Goal: Task Accomplishment & Management: Use online tool/utility

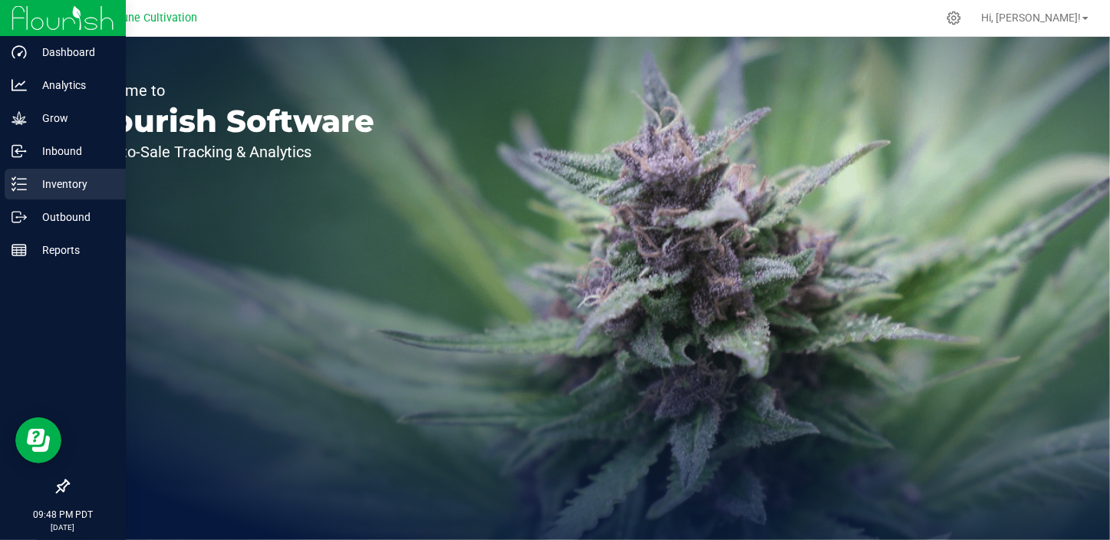
click at [71, 195] on div "Inventory" at bounding box center [65, 184] width 121 height 31
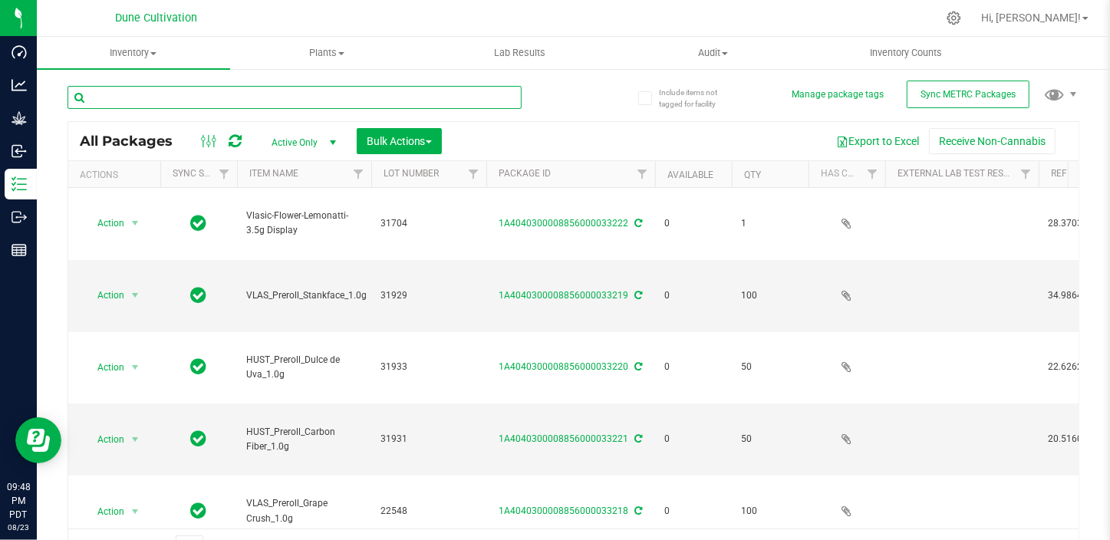
click at [200, 103] on input "text" at bounding box center [295, 97] width 454 height 23
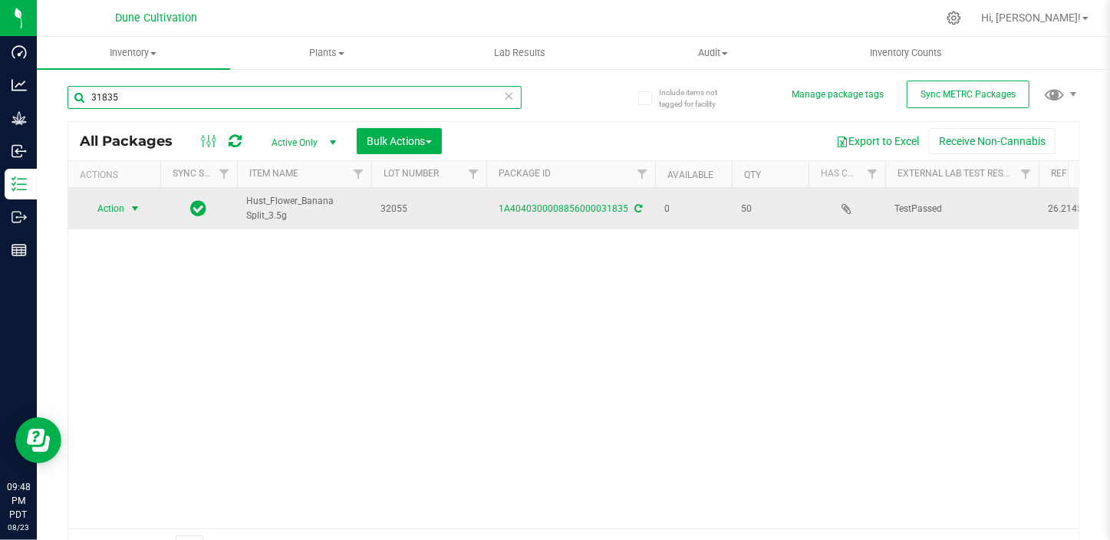
type input "31835"
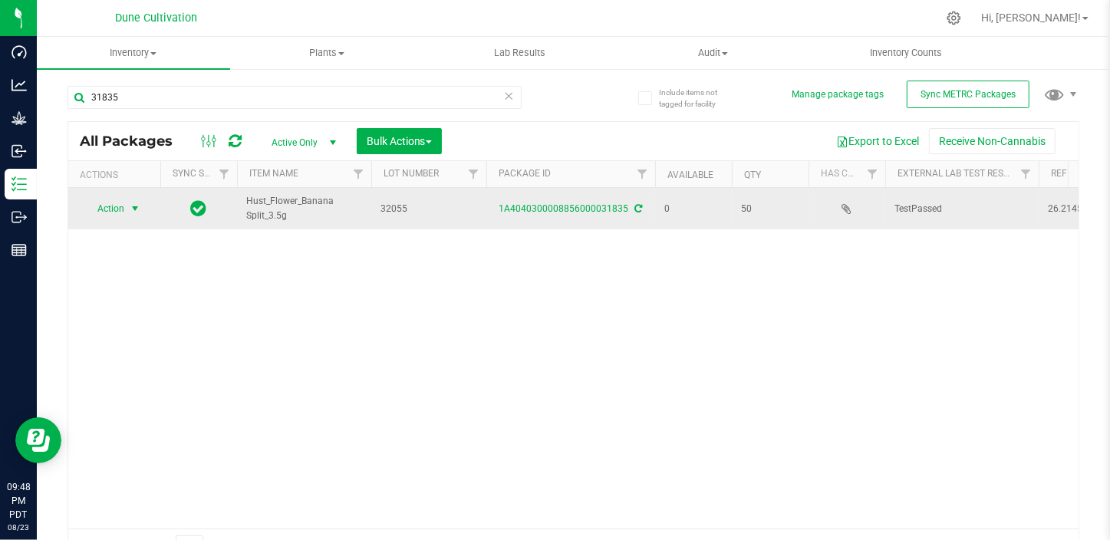
click at [126, 215] on span "select" at bounding box center [135, 208] width 19 height 21
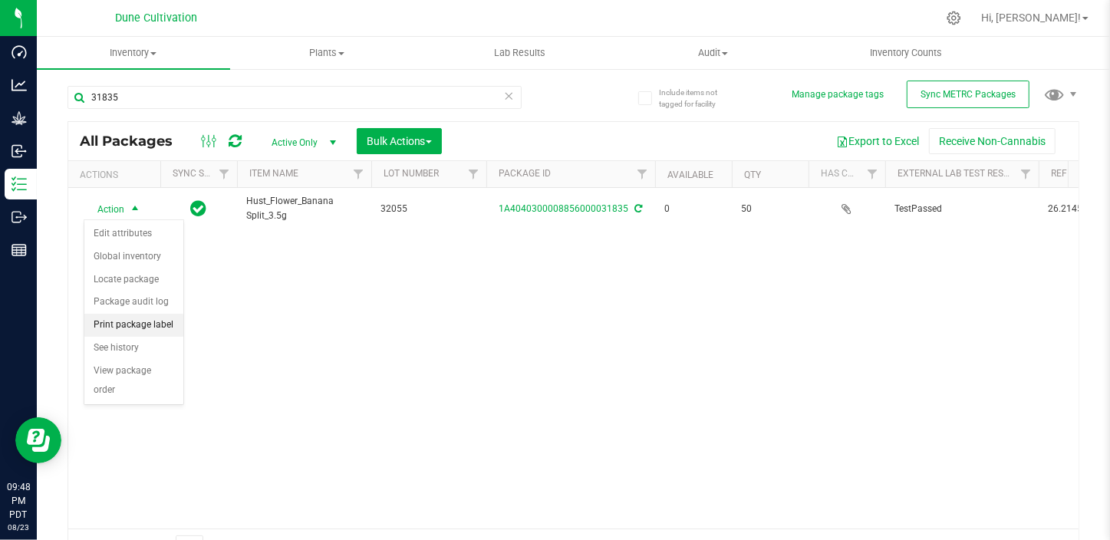
click at [146, 320] on li "Print package label" at bounding box center [133, 325] width 99 height 23
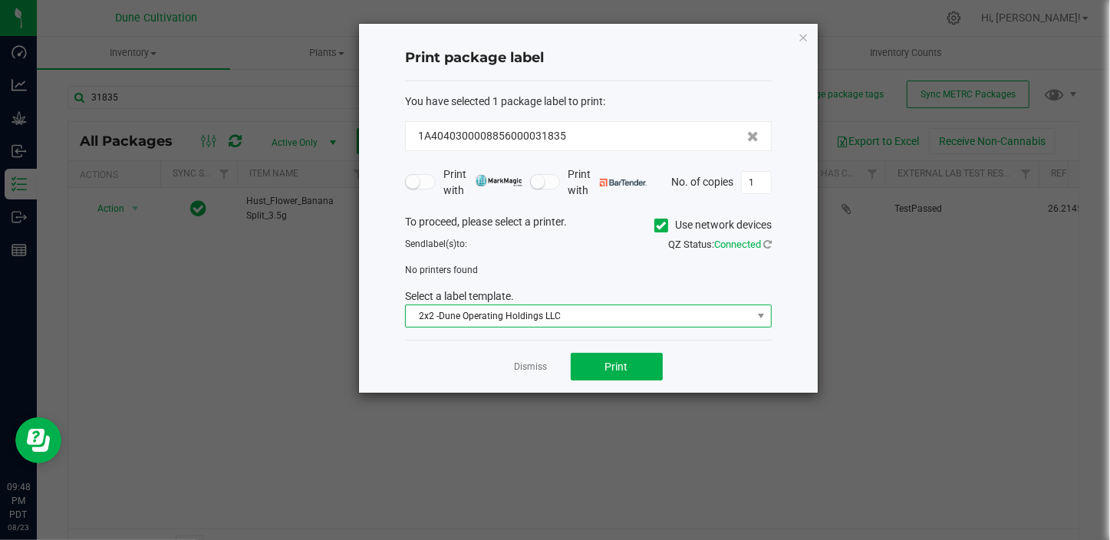
click at [589, 315] on span "2x2 -Dune Operating Holdings LLC" at bounding box center [579, 315] width 346 height 21
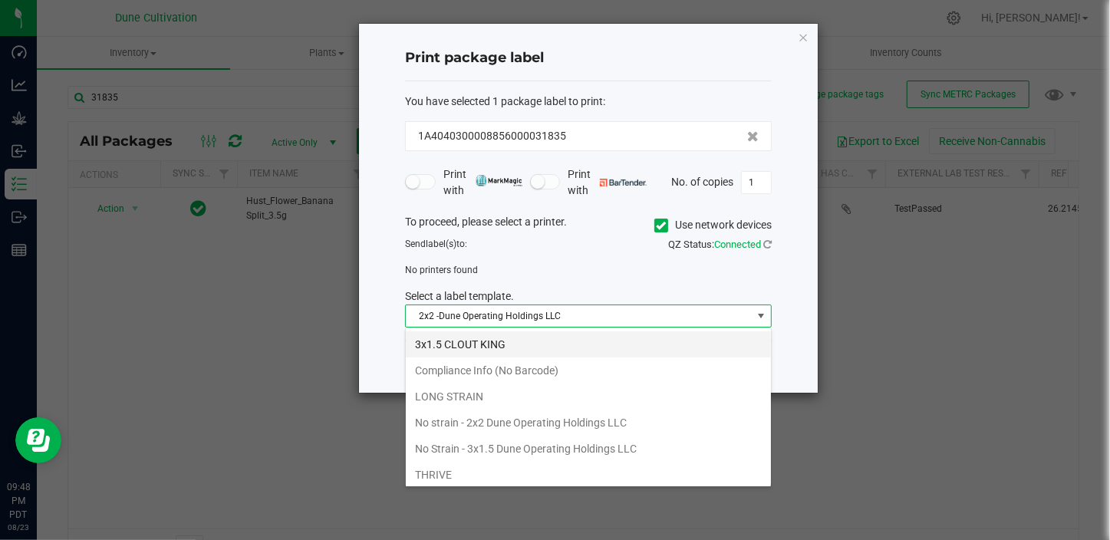
scroll to position [131, 0]
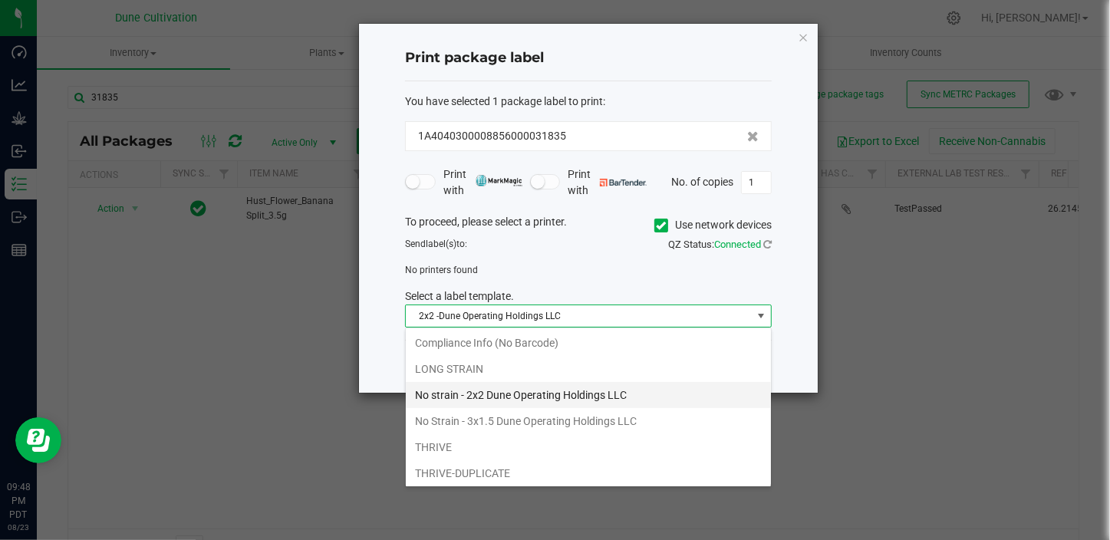
click at [549, 394] on li "No strain - 2x2 Dune Operating Holdings LLC" at bounding box center [588, 395] width 365 height 26
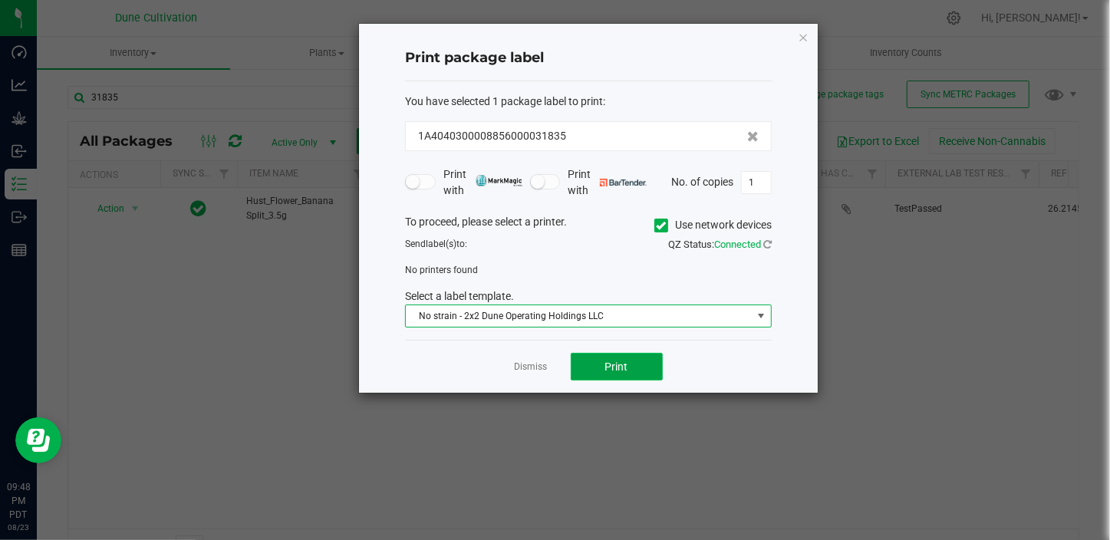
click at [650, 375] on button "Print" at bounding box center [617, 367] width 92 height 28
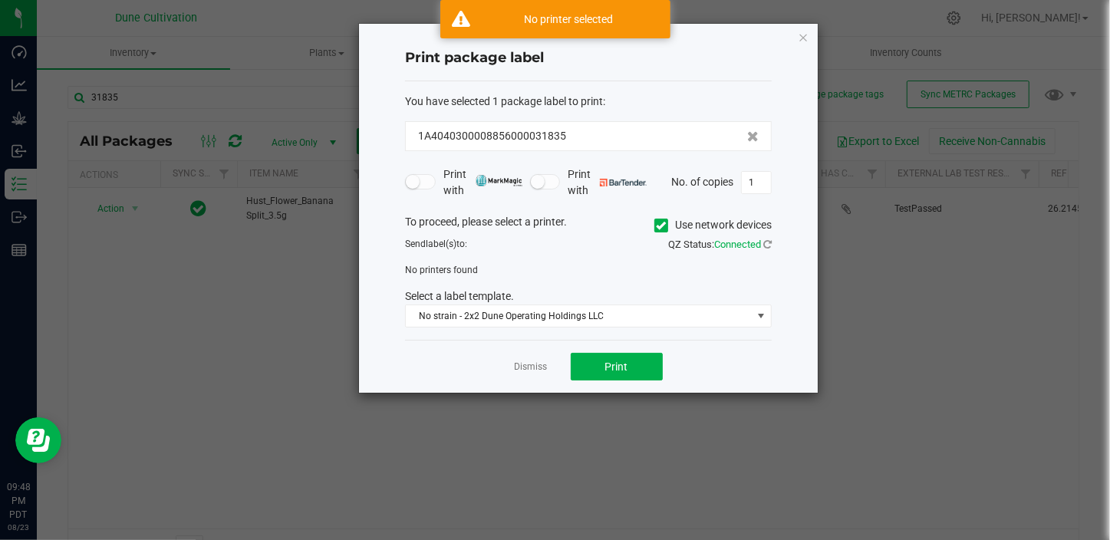
click at [660, 226] on icon at bounding box center [662, 226] width 10 height 0
click at [0, 0] on input "Use network devices" at bounding box center [0, 0] width 0 height 0
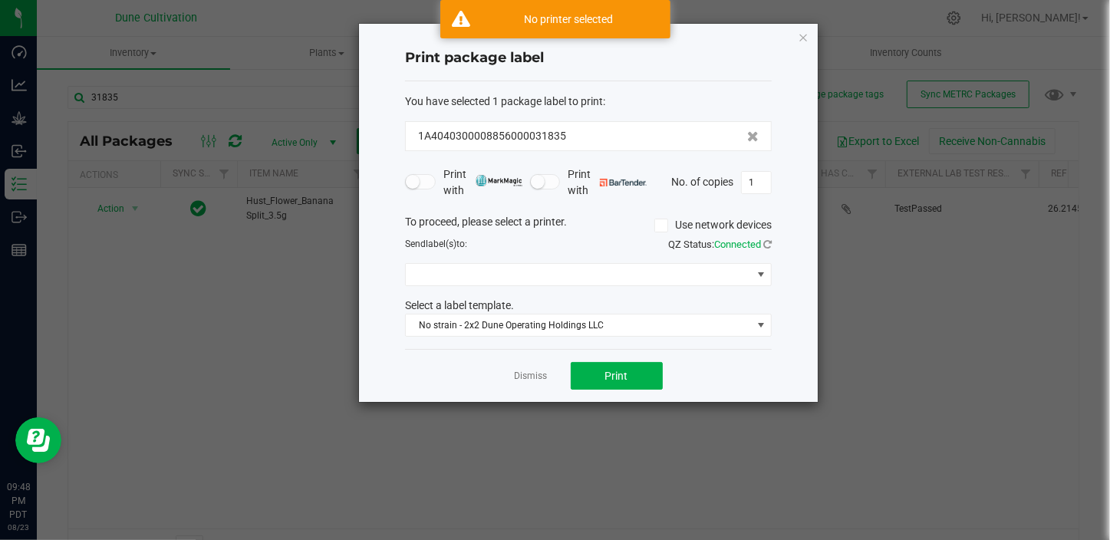
click at [762, 244] on span "QZ Status: Connected" at bounding box center [720, 245] width 104 height 12
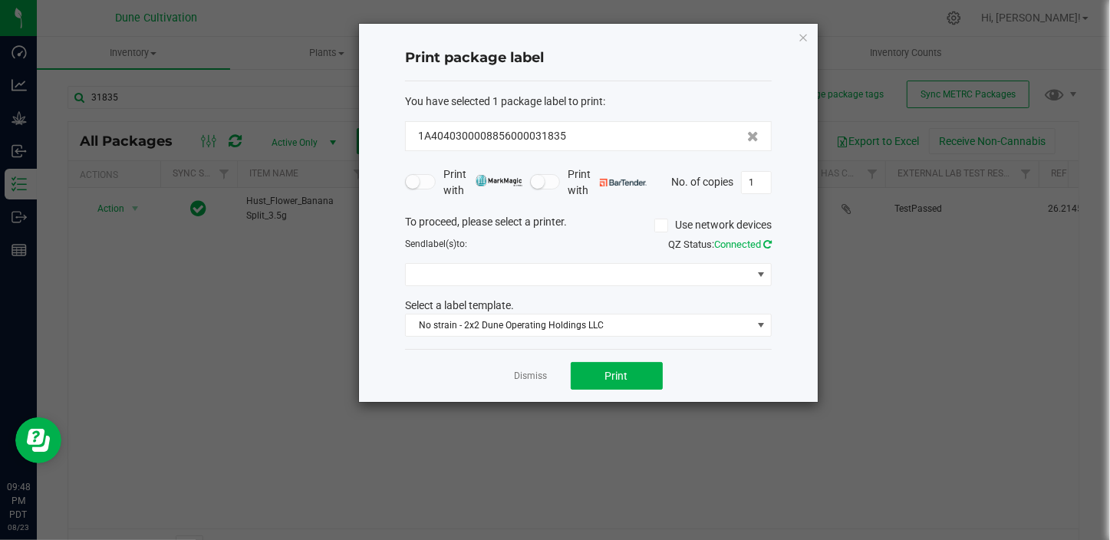
click at [764, 244] on icon at bounding box center [767, 244] width 8 height 10
click at [694, 286] on div "To proceed, please select a printer. Use network devices Send label(s) to: QZ S…" at bounding box center [588, 276] width 367 height 124
click at [697, 284] on span "Microsoft Print to PDF" at bounding box center [579, 274] width 346 height 21
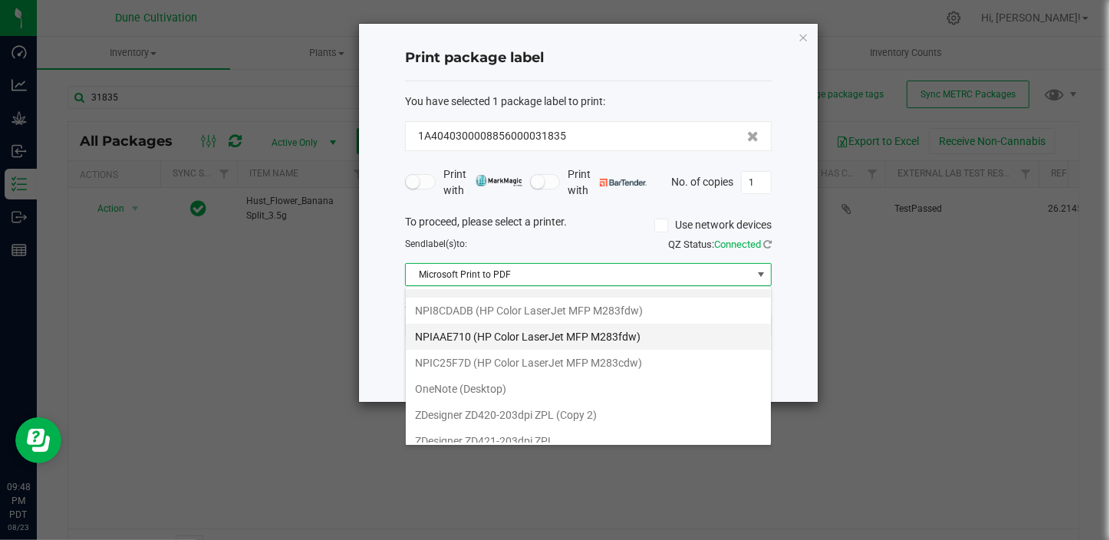
scroll to position [28, 0]
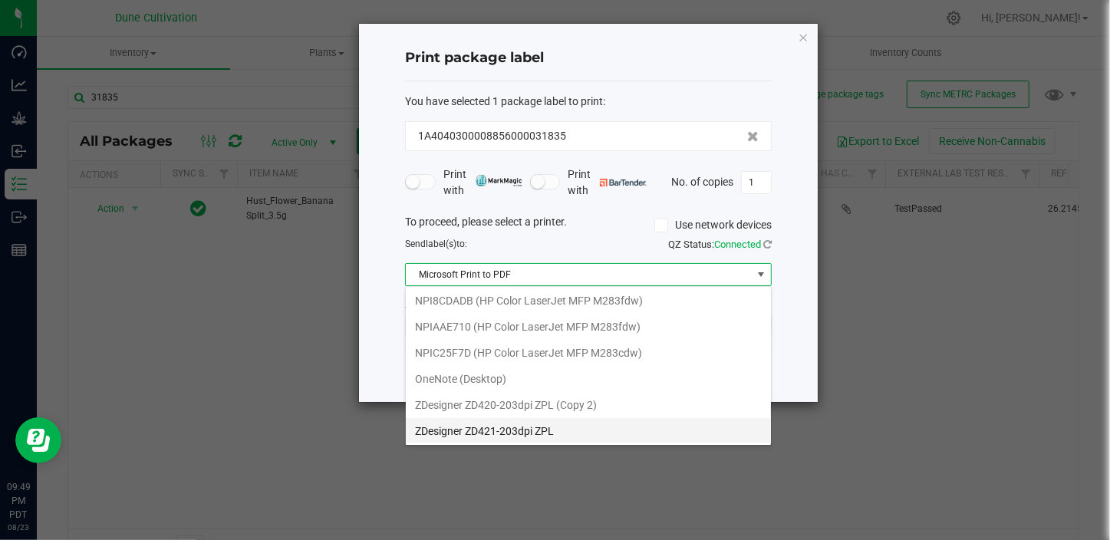
click at [572, 430] on ZPL "ZDesigner ZD421-203dpi ZPL" at bounding box center [588, 431] width 365 height 26
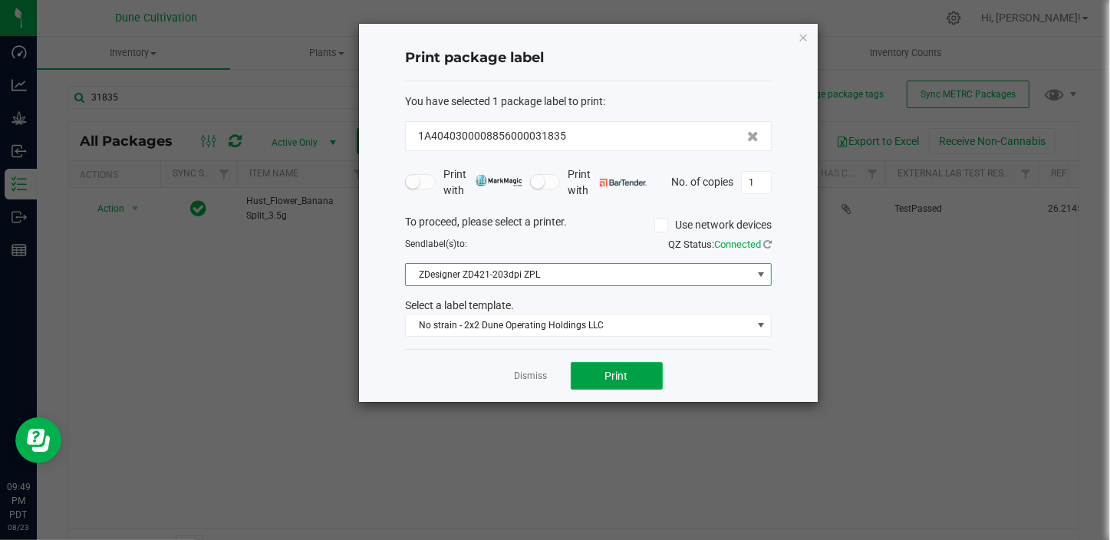
click at [642, 378] on button "Print" at bounding box center [617, 376] width 92 height 28
click at [629, 368] on button "Print" at bounding box center [617, 376] width 92 height 28
click at [545, 373] on link "Dismiss" at bounding box center [531, 376] width 33 height 13
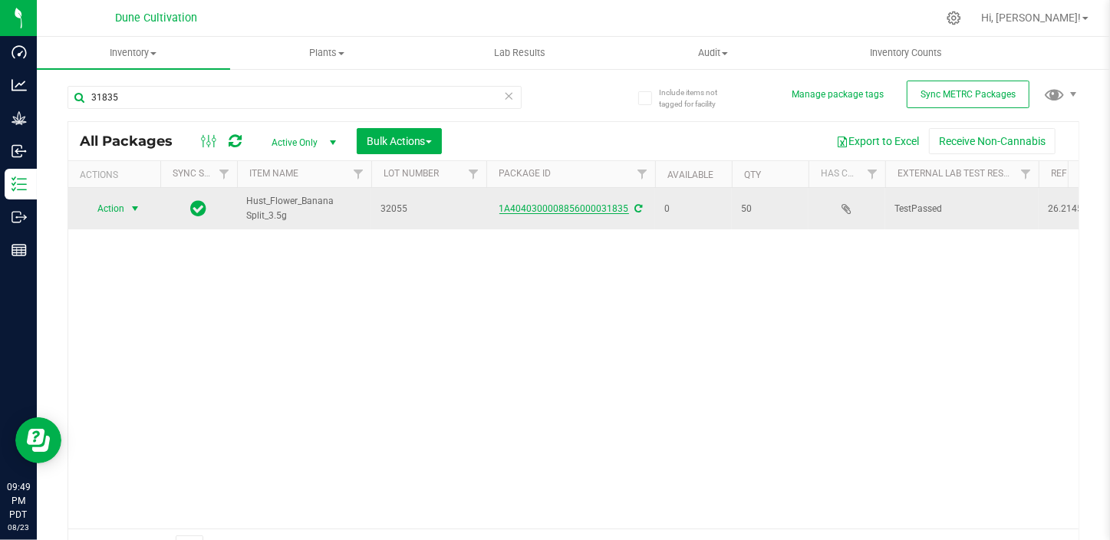
click at [577, 209] on link "1A4040300008856000031835" at bounding box center [565, 208] width 130 height 11
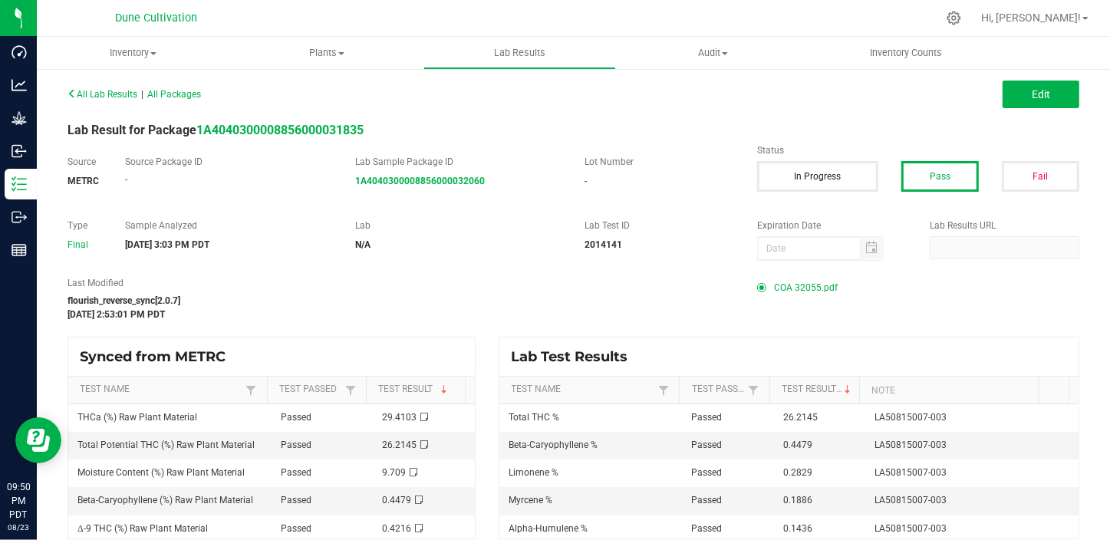
click at [815, 284] on span "COA 32055.pdf" at bounding box center [806, 287] width 64 height 23
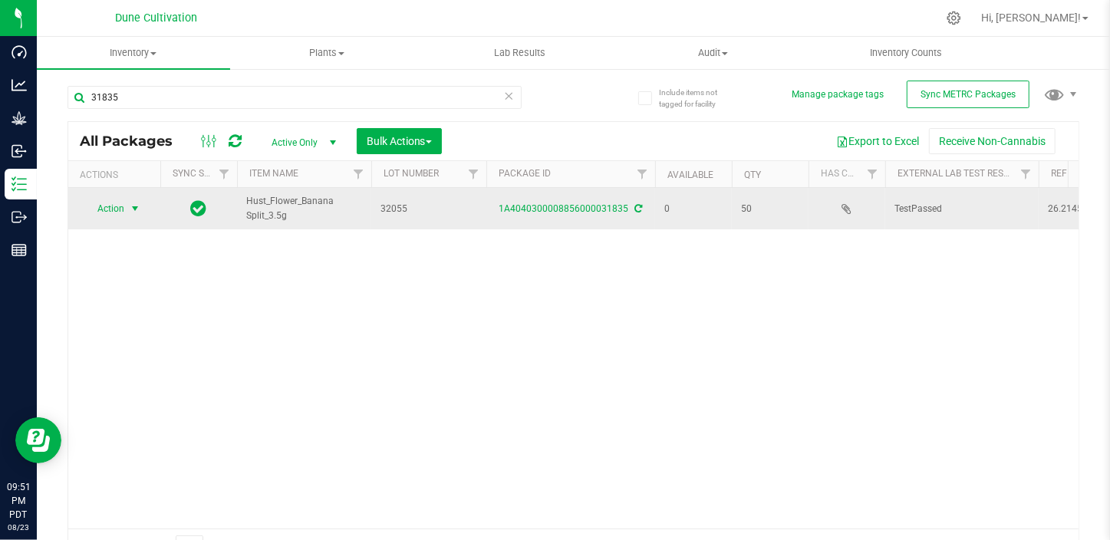
click at [124, 206] on span "Action" at bounding box center [104, 208] width 41 height 21
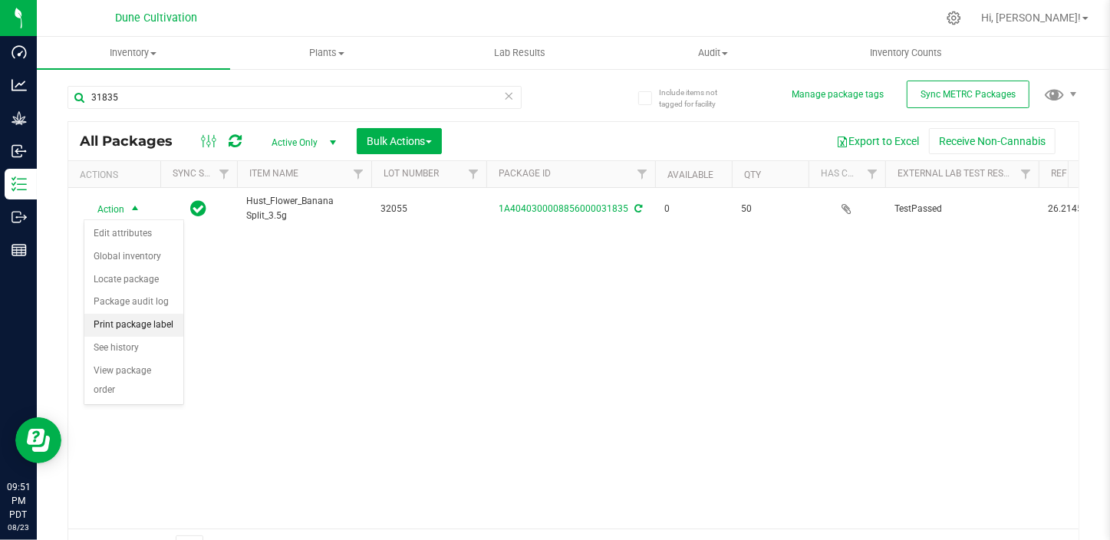
drag, startPoint x: 120, startPoint y: 328, endPoint x: 176, endPoint y: 318, distance: 56.0
click at [127, 328] on li "Print package label" at bounding box center [133, 325] width 99 height 23
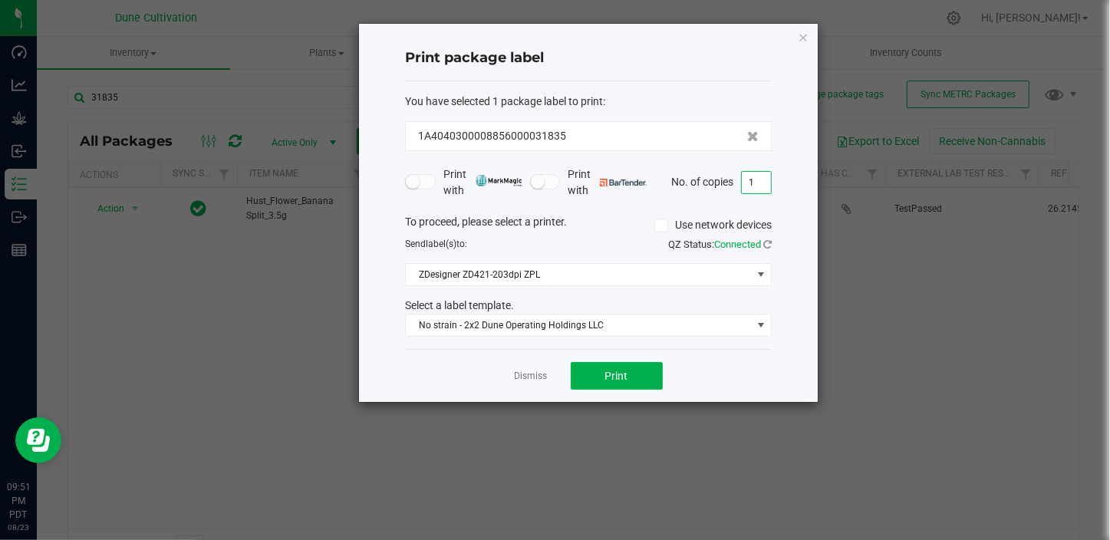
click at [746, 178] on input "1" at bounding box center [756, 182] width 29 height 21
type input "51"
click at [637, 381] on button "Print" at bounding box center [617, 376] width 92 height 28
click at [534, 379] on link "Dismiss" at bounding box center [531, 376] width 33 height 13
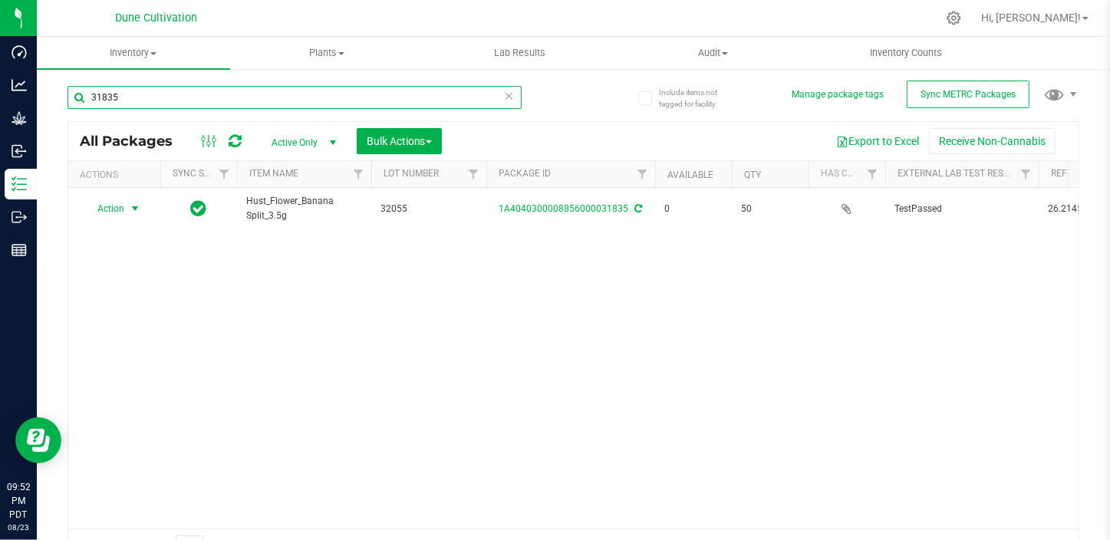
click at [170, 104] on input "31835" at bounding box center [295, 97] width 454 height 23
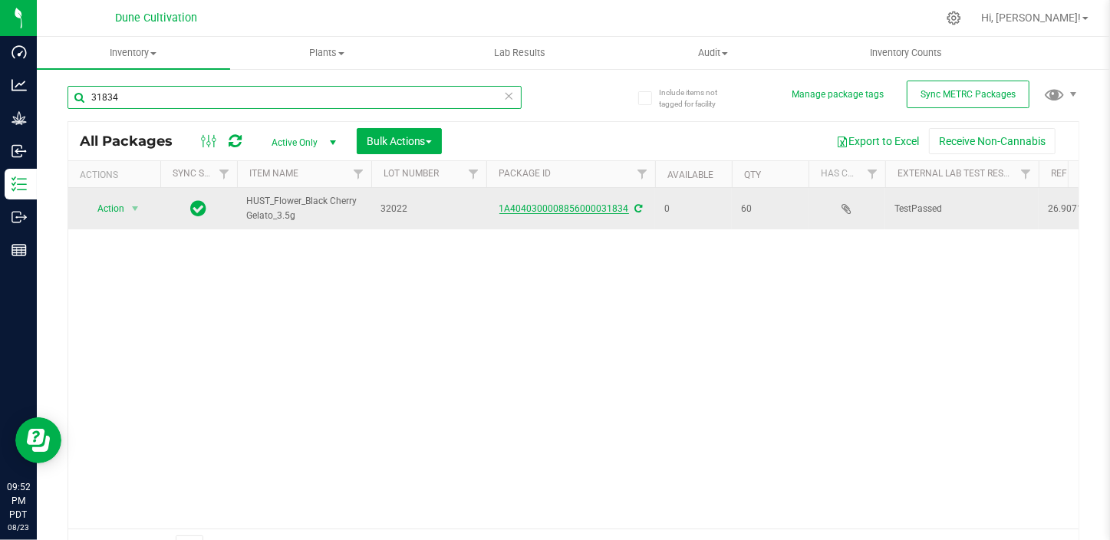
type input "31834"
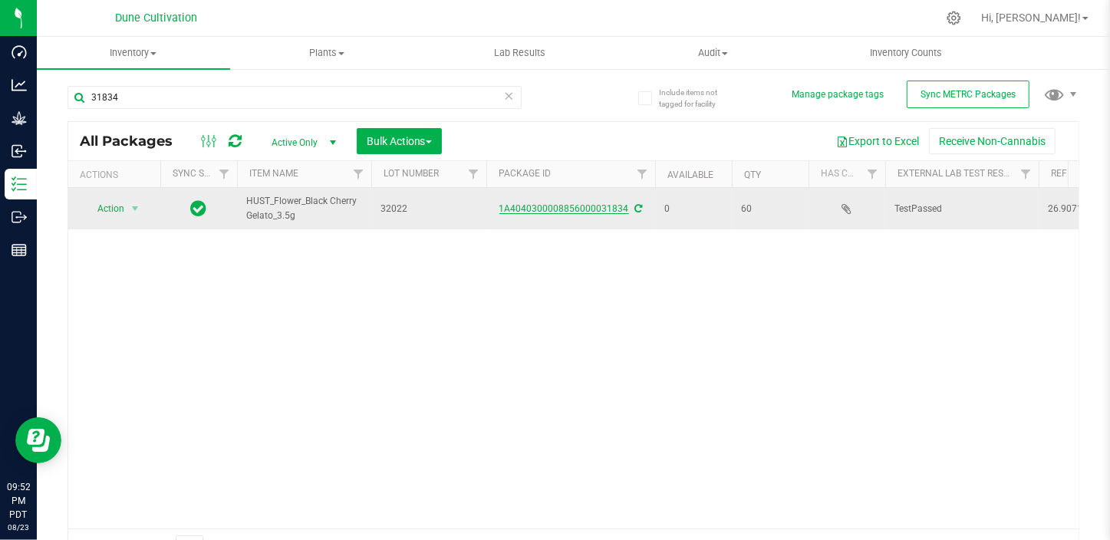
click at [549, 206] on link "1A4040300008856000031834" at bounding box center [565, 208] width 130 height 11
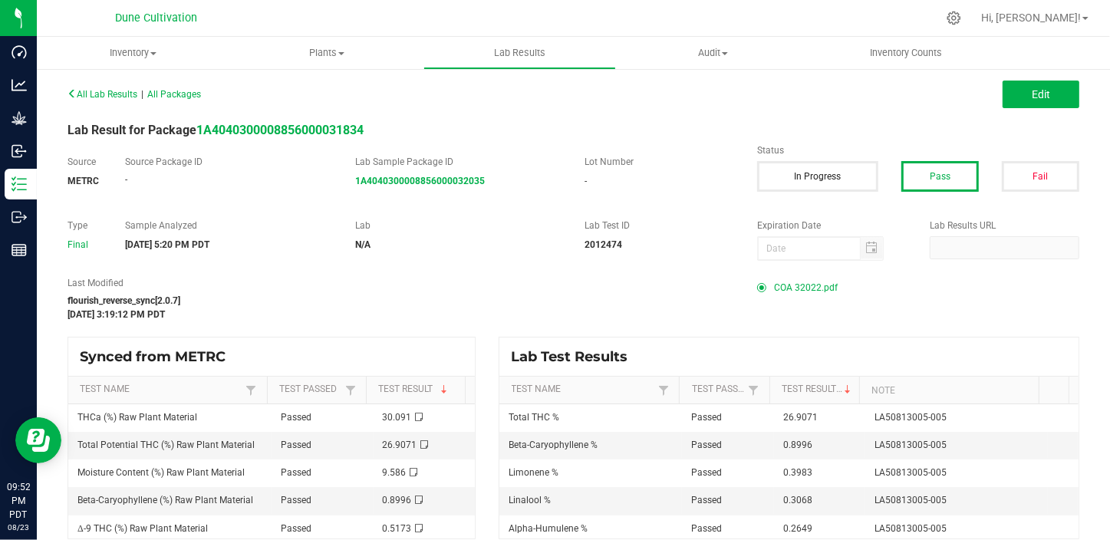
click at [824, 284] on span "COA 32022.pdf" at bounding box center [806, 287] width 64 height 23
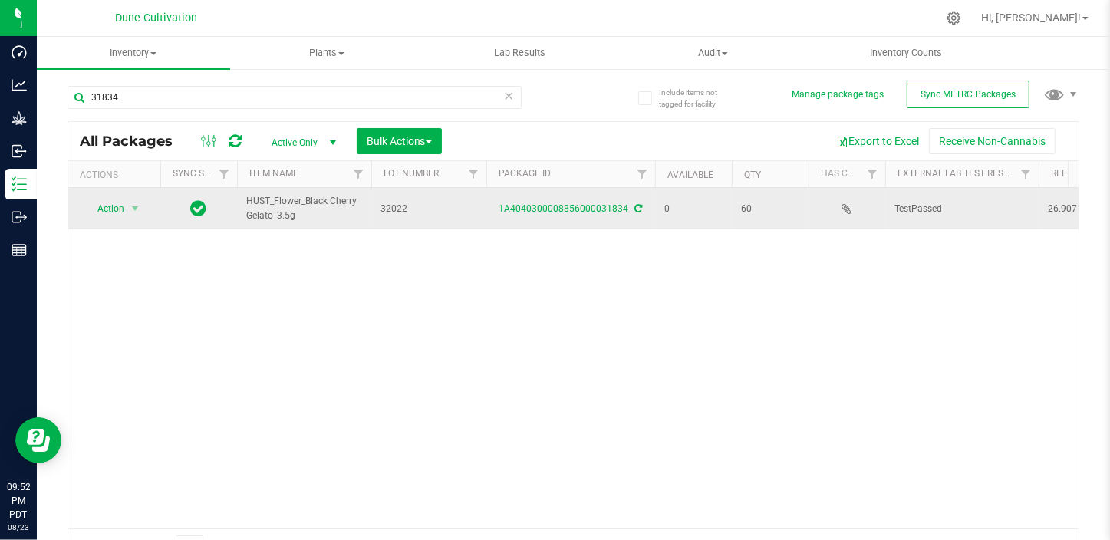
click at [90, 194] on td "Action Action Edit attributes Global inventory Locate package Package audit log…" at bounding box center [114, 208] width 92 height 41
click at [102, 206] on span "Action" at bounding box center [104, 208] width 41 height 21
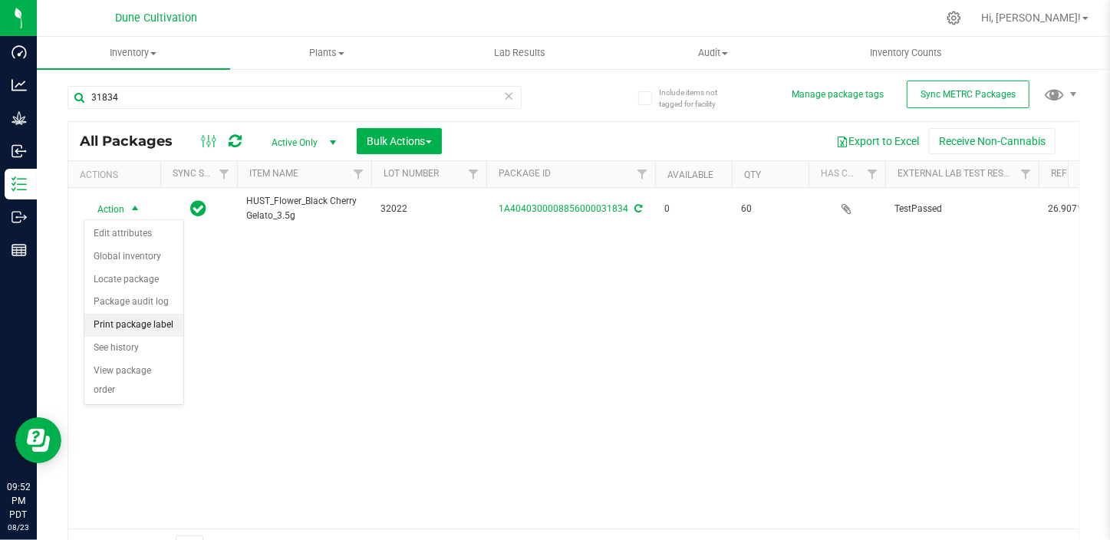
click at [162, 316] on li "Print package label" at bounding box center [133, 325] width 99 height 23
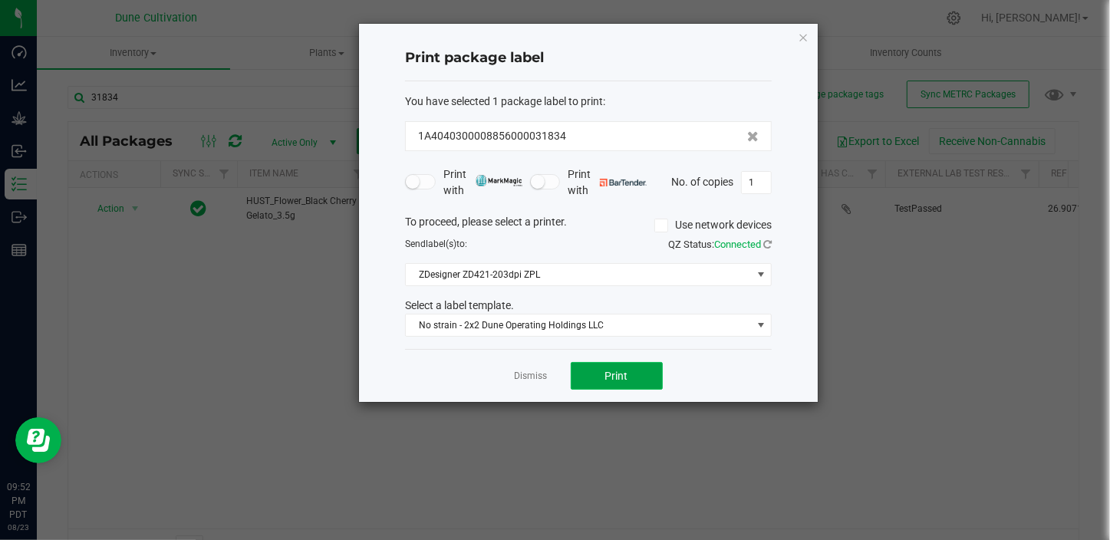
click at [615, 373] on span "Print" at bounding box center [616, 376] width 23 height 12
click at [522, 366] on div "Dismiss Print" at bounding box center [588, 375] width 367 height 53
click at [526, 383] on div "Dismiss Print" at bounding box center [588, 375] width 367 height 53
click at [527, 381] on link "Dismiss" at bounding box center [531, 376] width 33 height 13
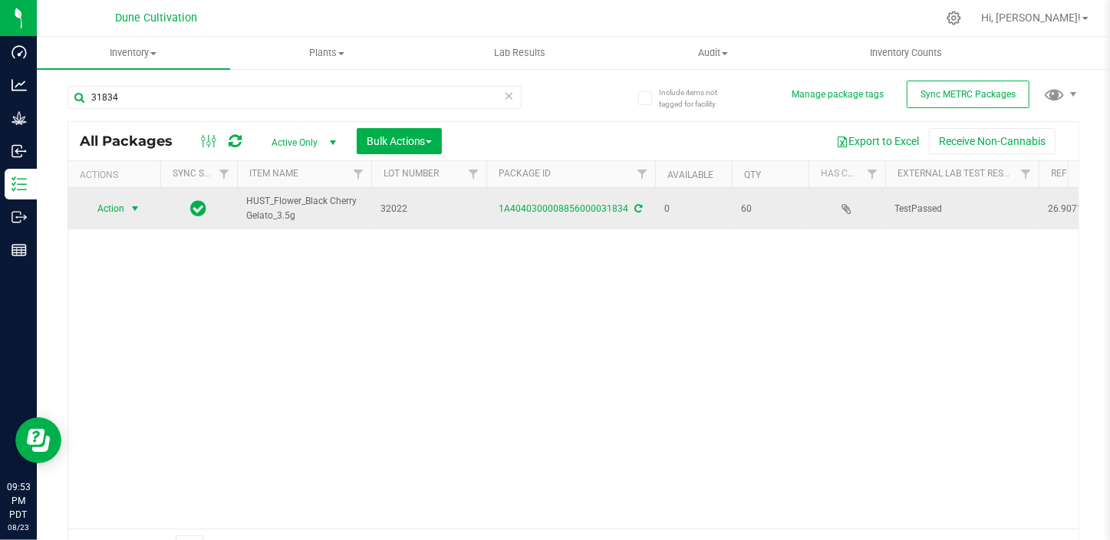
click at [114, 218] on span "Action" at bounding box center [104, 208] width 41 height 21
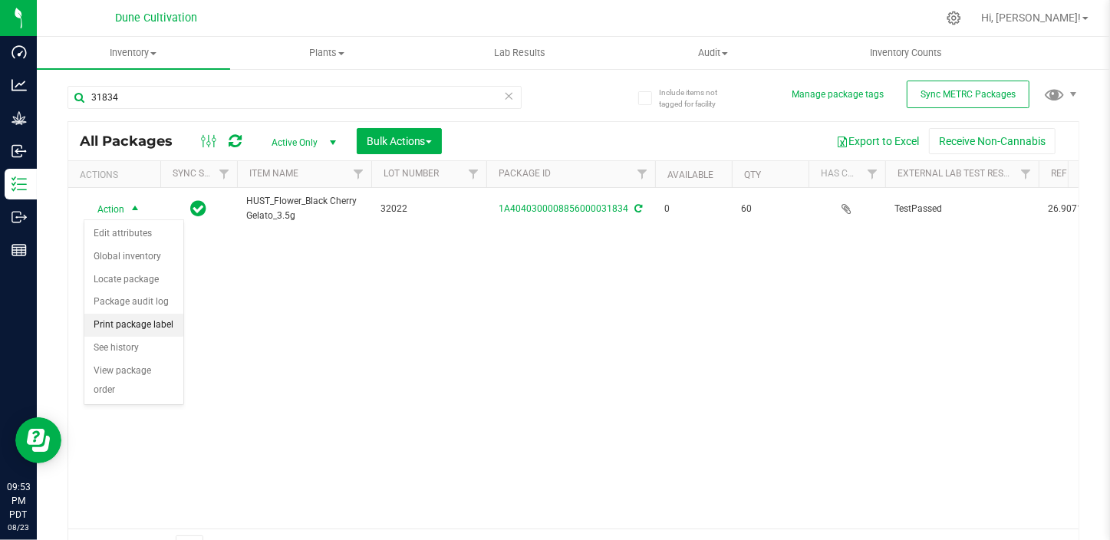
click at [163, 323] on li "Print package label" at bounding box center [133, 325] width 99 height 23
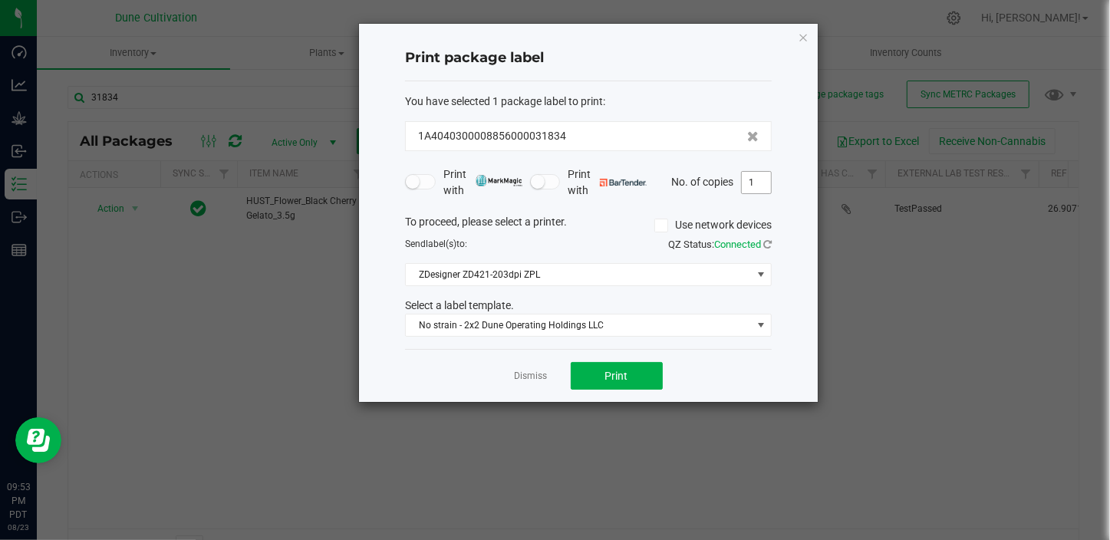
click at [762, 186] on input "1" at bounding box center [756, 182] width 29 height 21
type input "61"
click at [608, 374] on span "Print" at bounding box center [616, 376] width 23 height 12
click at [530, 377] on link "Dismiss" at bounding box center [531, 376] width 33 height 13
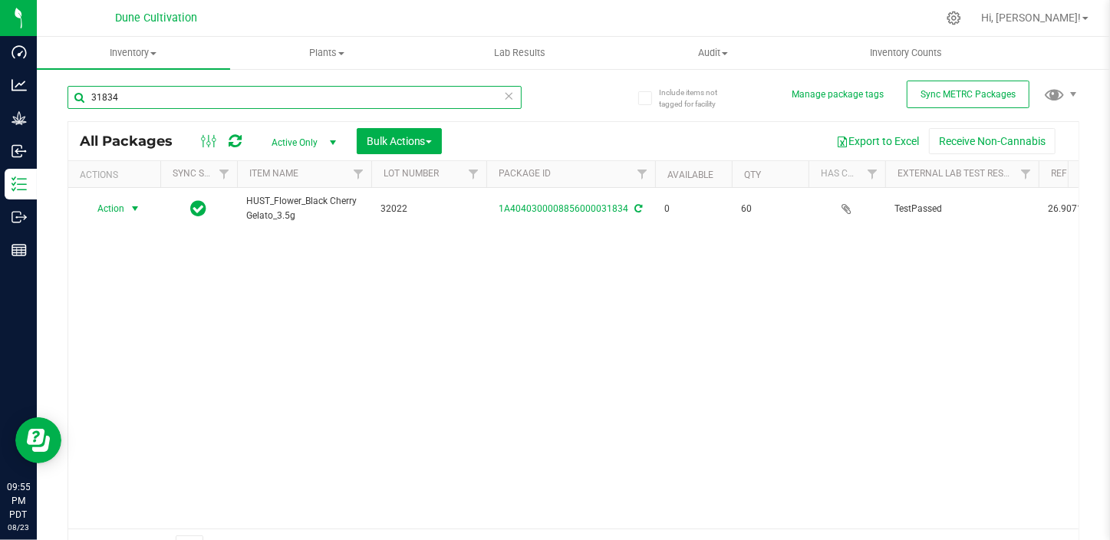
click at [167, 97] on input "31834" at bounding box center [295, 97] width 454 height 23
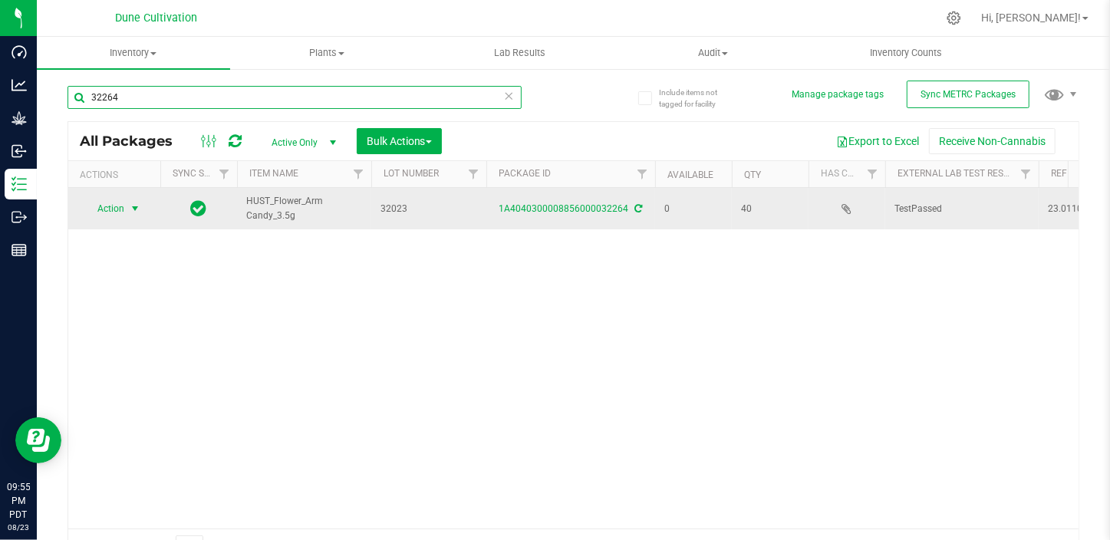
type input "32264"
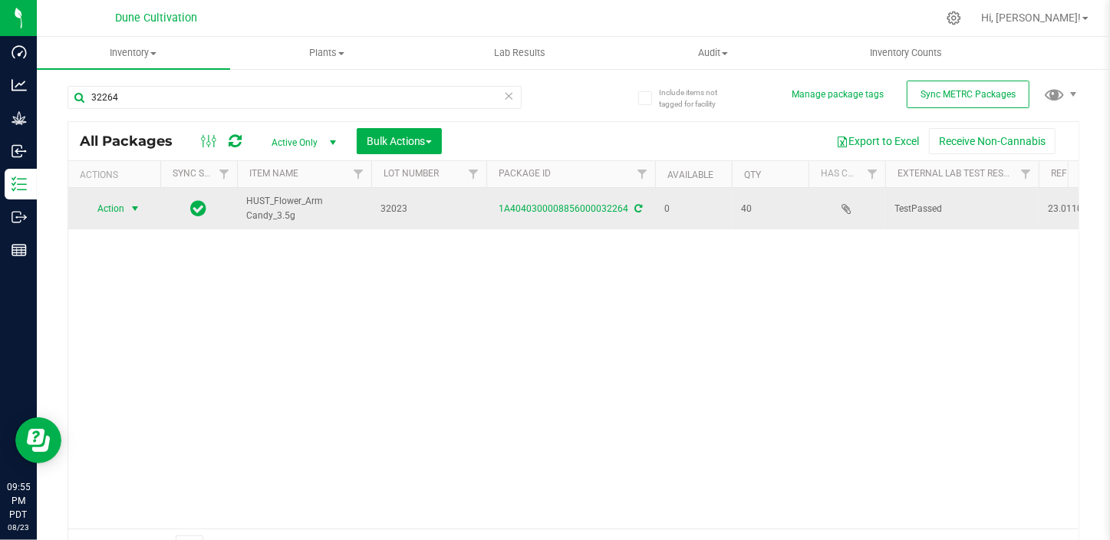
click at [104, 215] on span "Action" at bounding box center [104, 208] width 41 height 21
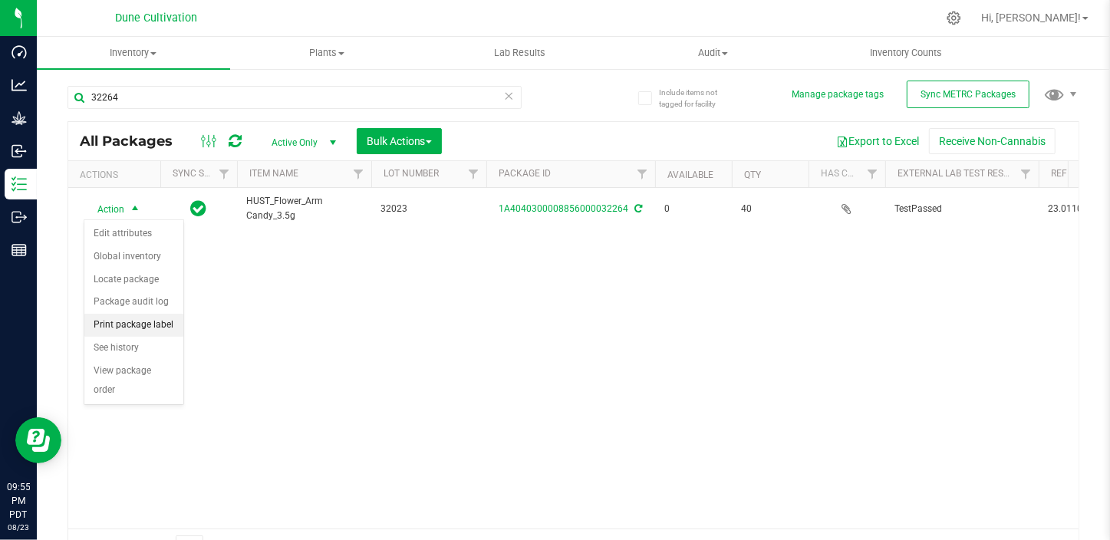
click at [158, 322] on li "Print package label" at bounding box center [133, 325] width 99 height 23
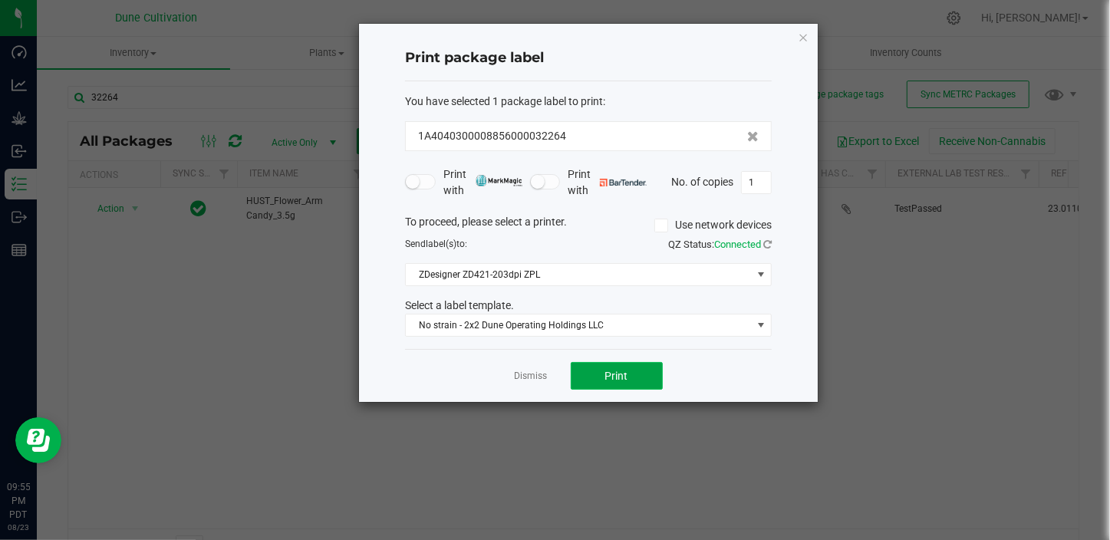
click at [612, 378] on span "Print" at bounding box center [616, 376] width 23 height 12
click at [529, 381] on link "Dismiss" at bounding box center [531, 376] width 33 height 13
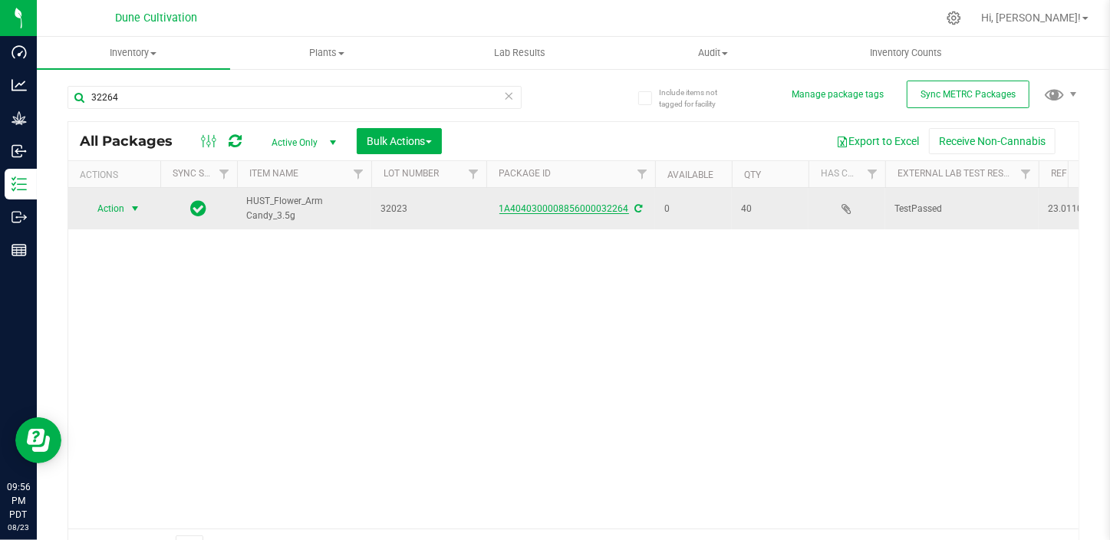
click at [561, 207] on link "1A4040300008856000032264" at bounding box center [565, 208] width 130 height 11
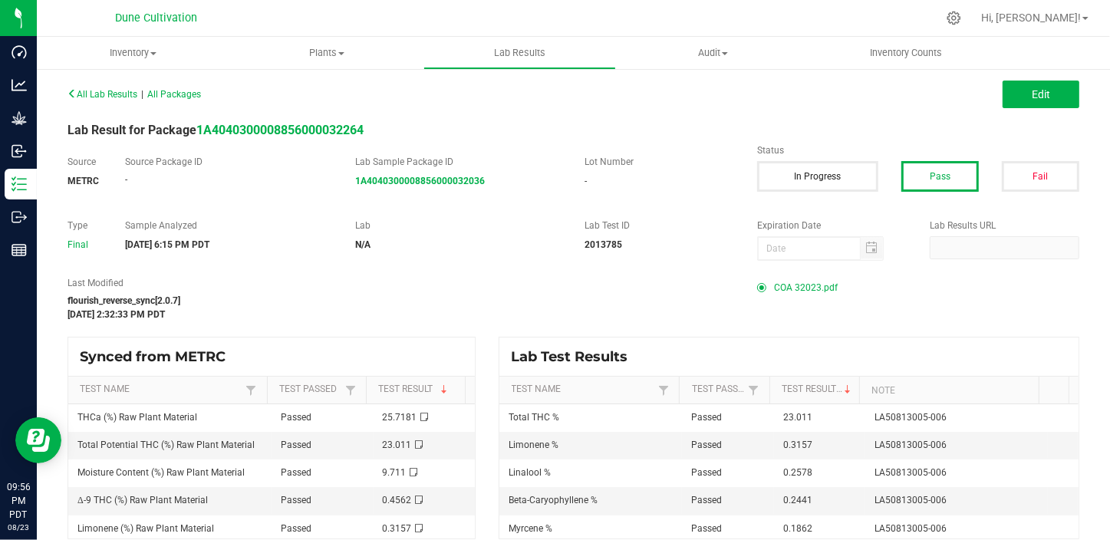
click at [790, 279] on span "COA 32023.pdf" at bounding box center [806, 287] width 64 height 23
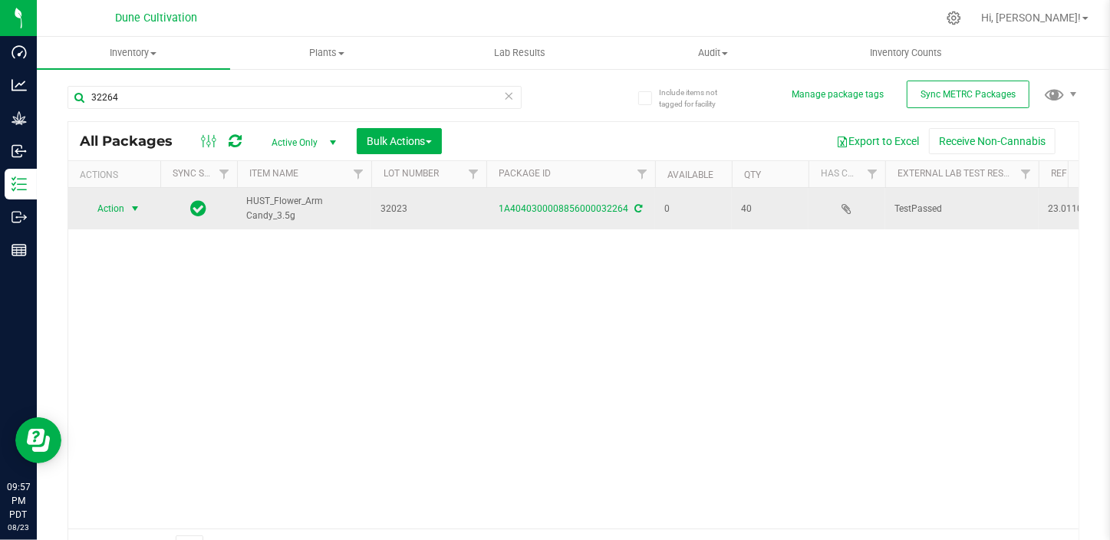
click at [107, 216] on span "Action" at bounding box center [104, 208] width 41 height 21
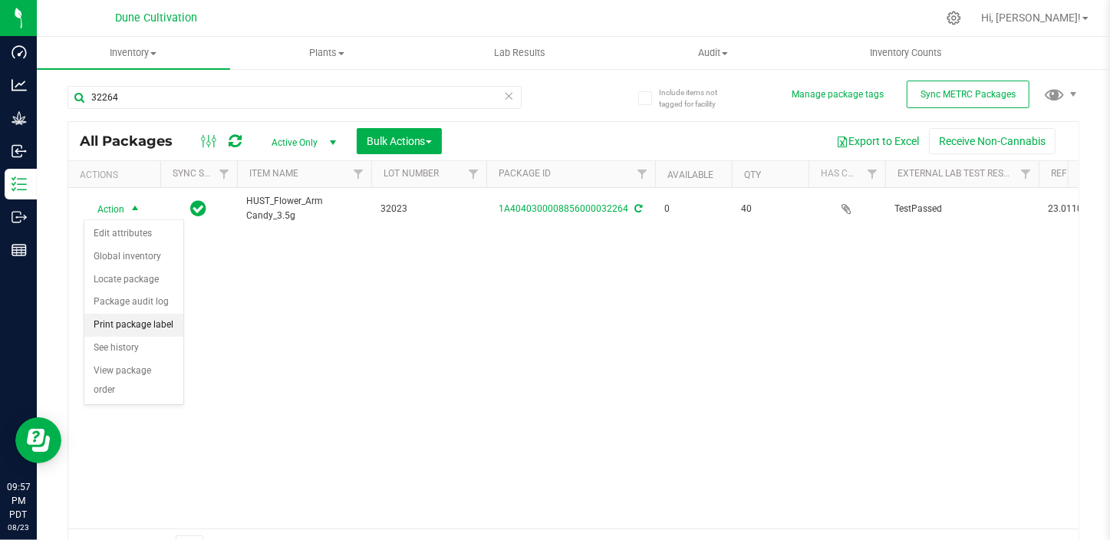
click at [170, 329] on li "Print package label" at bounding box center [133, 325] width 99 height 23
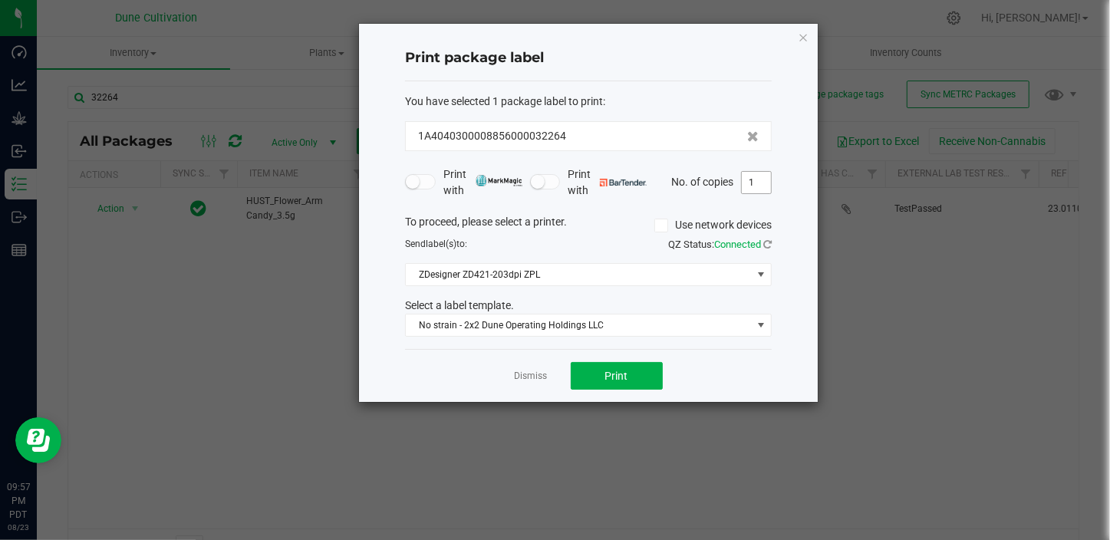
click at [753, 181] on input "1" at bounding box center [756, 182] width 29 height 21
type input "41"
click at [605, 381] on span "Print" at bounding box center [616, 376] width 23 height 12
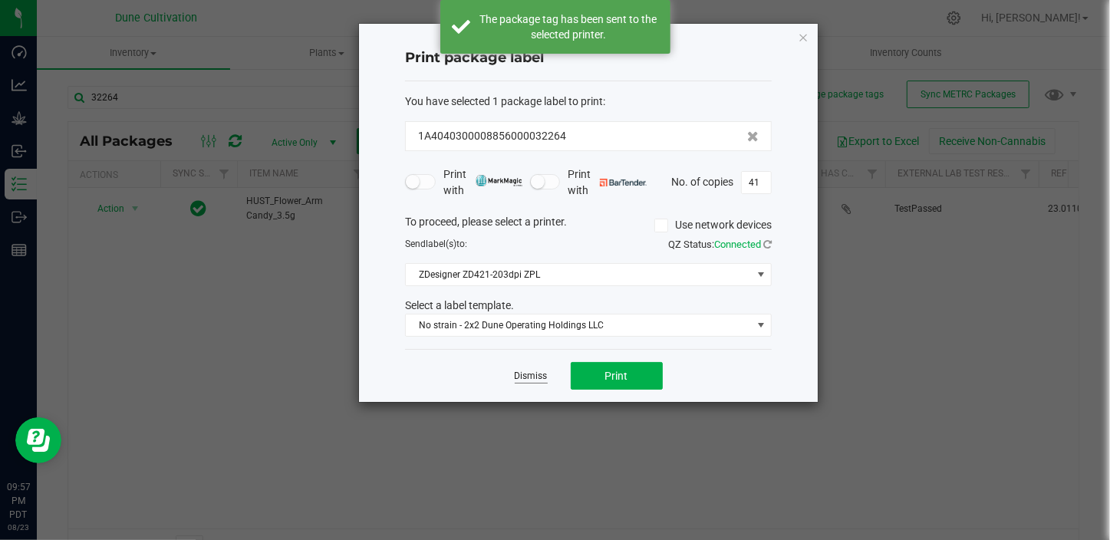
click at [530, 375] on link "Dismiss" at bounding box center [531, 376] width 33 height 13
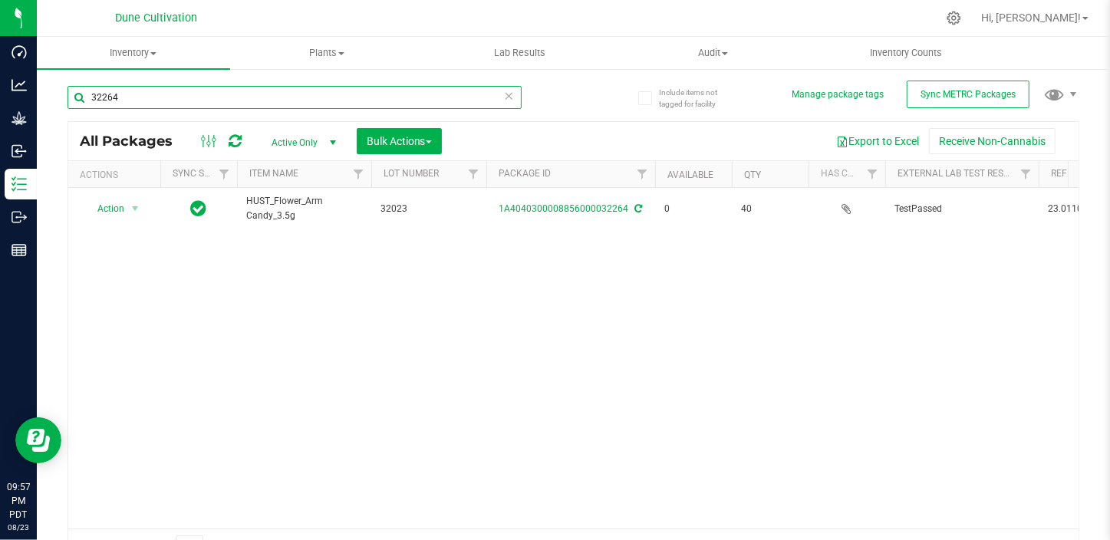
click at [151, 107] on input "32264" at bounding box center [295, 97] width 454 height 23
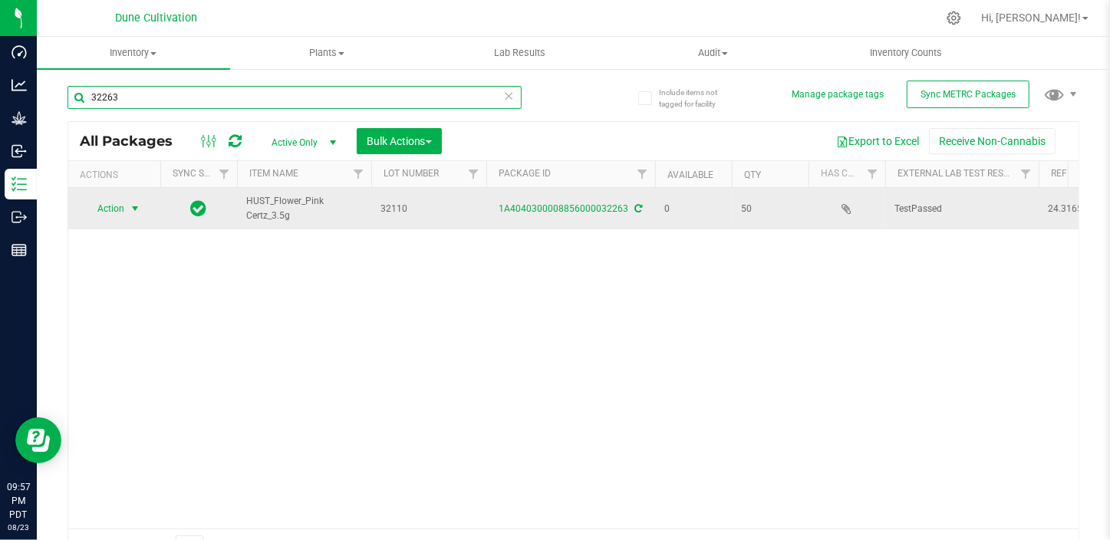
type input "32263"
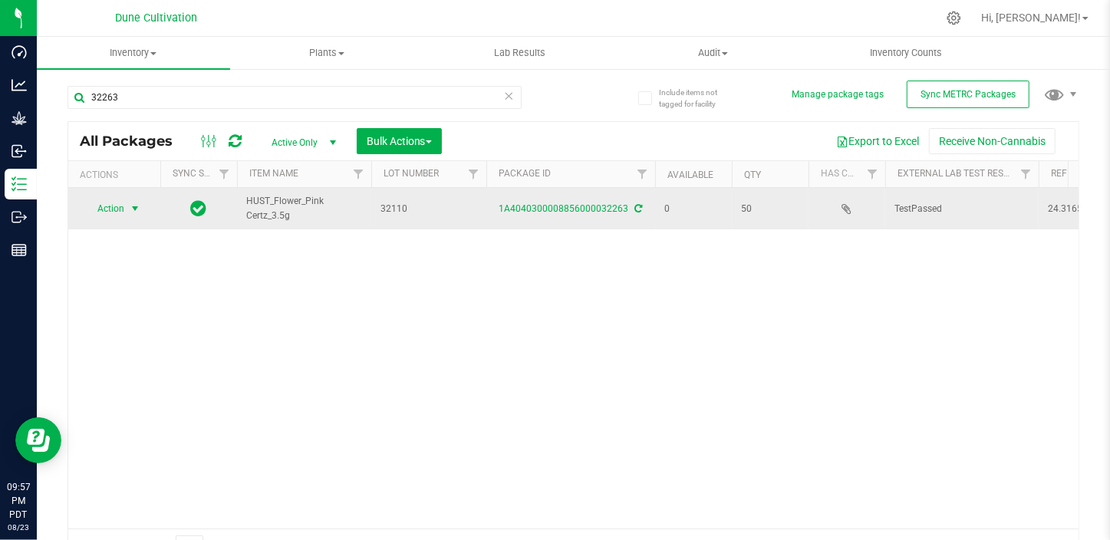
click at [123, 215] on span "Action" at bounding box center [104, 208] width 41 height 21
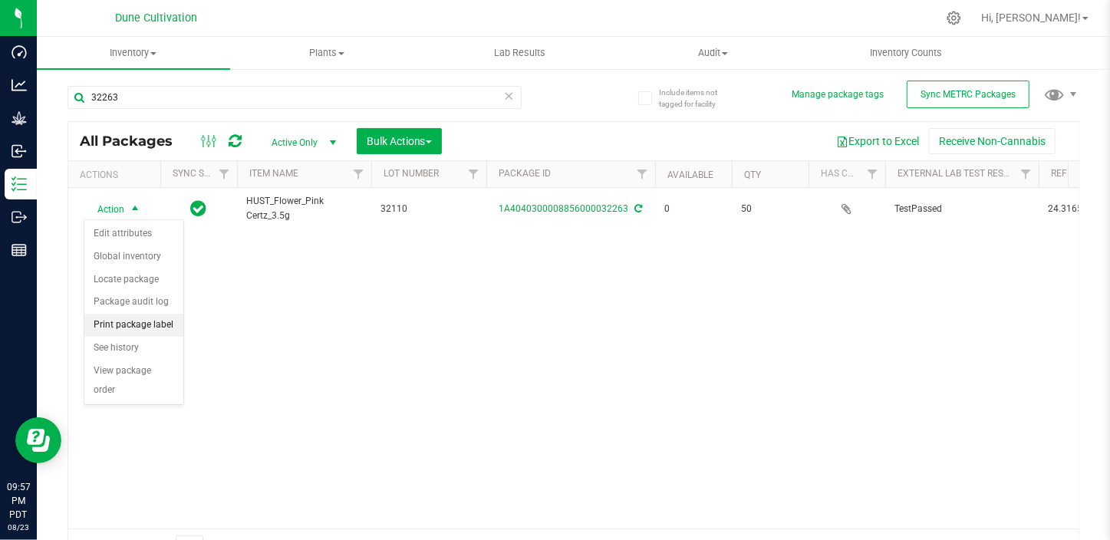
click at [156, 321] on li "Print package label" at bounding box center [133, 325] width 99 height 23
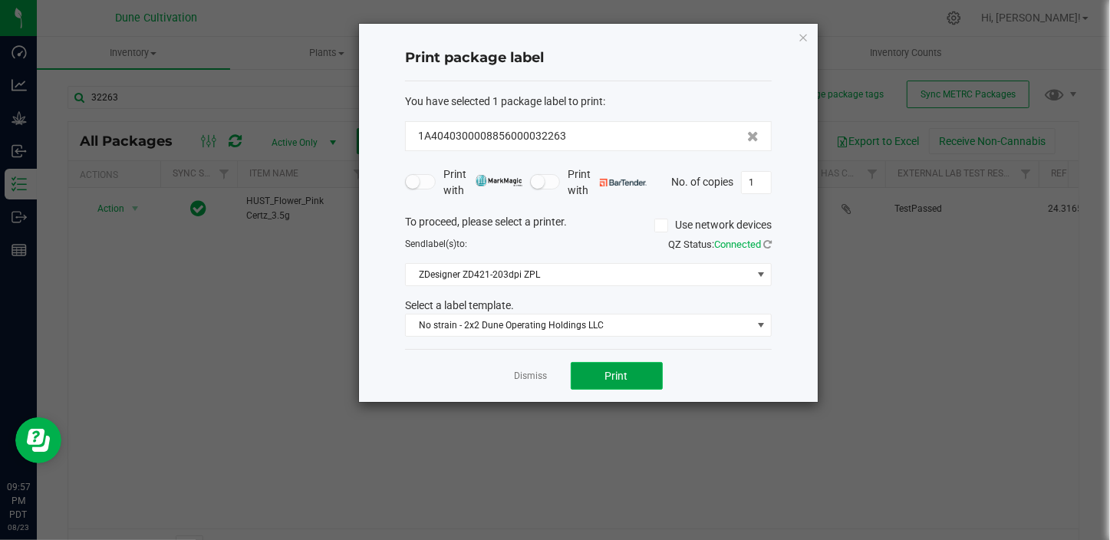
click at [645, 378] on button "Print" at bounding box center [617, 376] width 92 height 28
click at [545, 373] on link "Dismiss" at bounding box center [531, 376] width 33 height 13
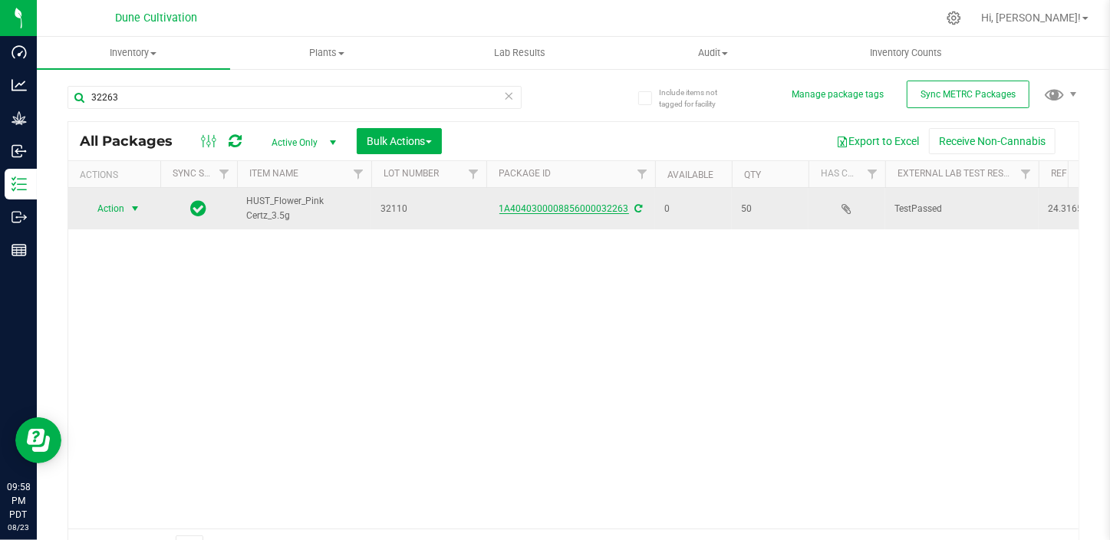
click at [591, 207] on link "1A4040300008856000032263" at bounding box center [565, 208] width 130 height 11
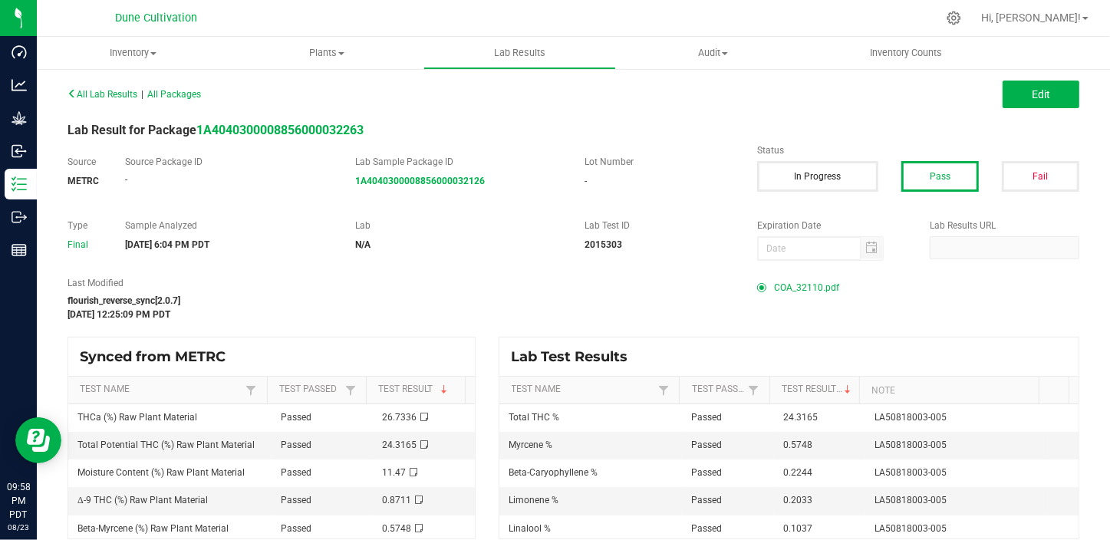
click at [800, 289] on span "COA_32110.pdf" at bounding box center [806, 287] width 65 height 23
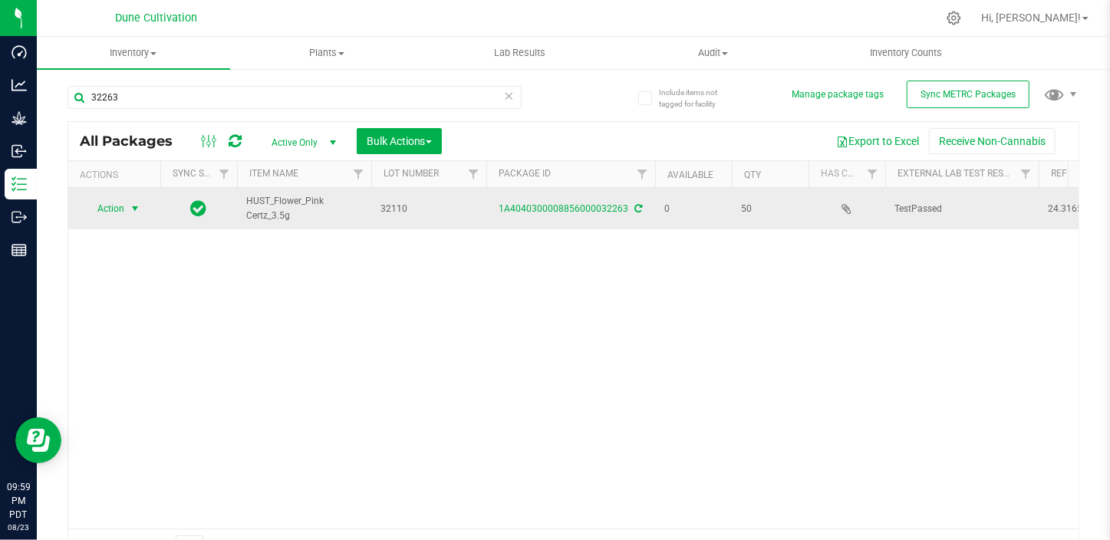
click at [115, 214] on span "Action" at bounding box center [104, 208] width 41 height 21
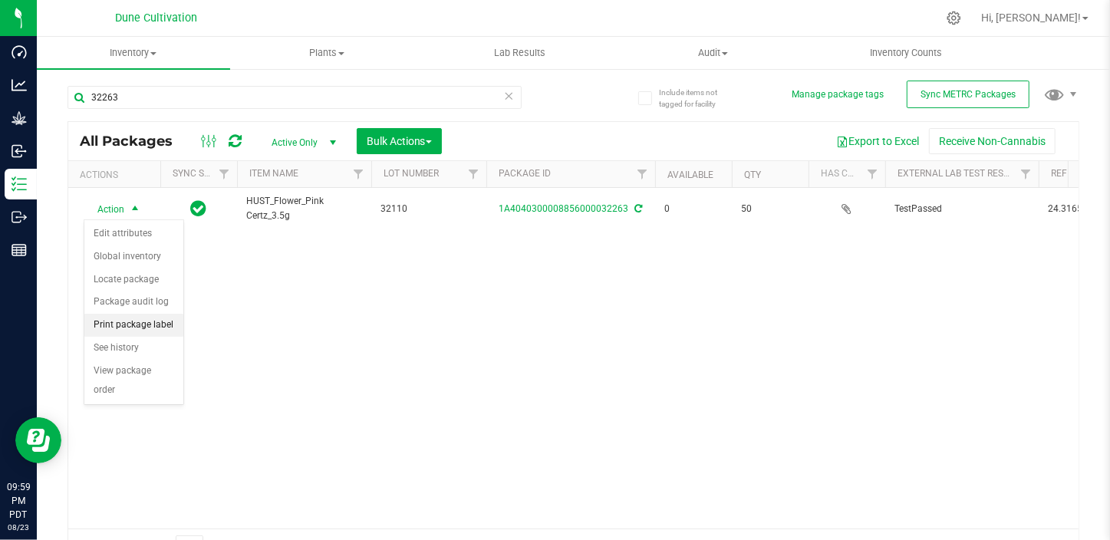
click at [147, 319] on li "Print package label" at bounding box center [133, 325] width 99 height 23
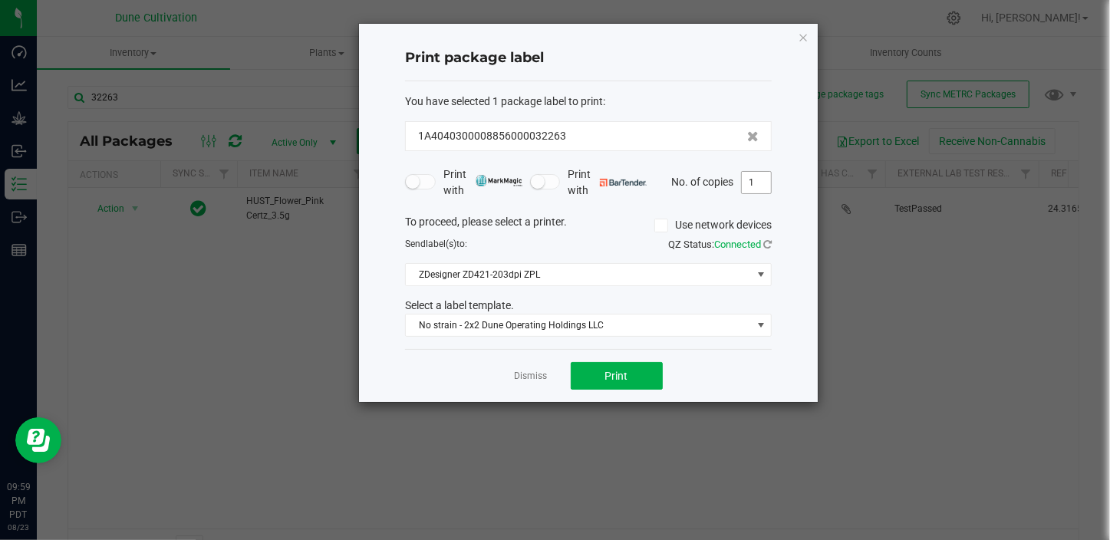
click at [757, 176] on input "1" at bounding box center [756, 182] width 29 height 21
type input "51"
click at [615, 370] on span "Print" at bounding box center [616, 376] width 23 height 12
click at [537, 374] on link "Dismiss" at bounding box center [531, 376] width 33 height 13
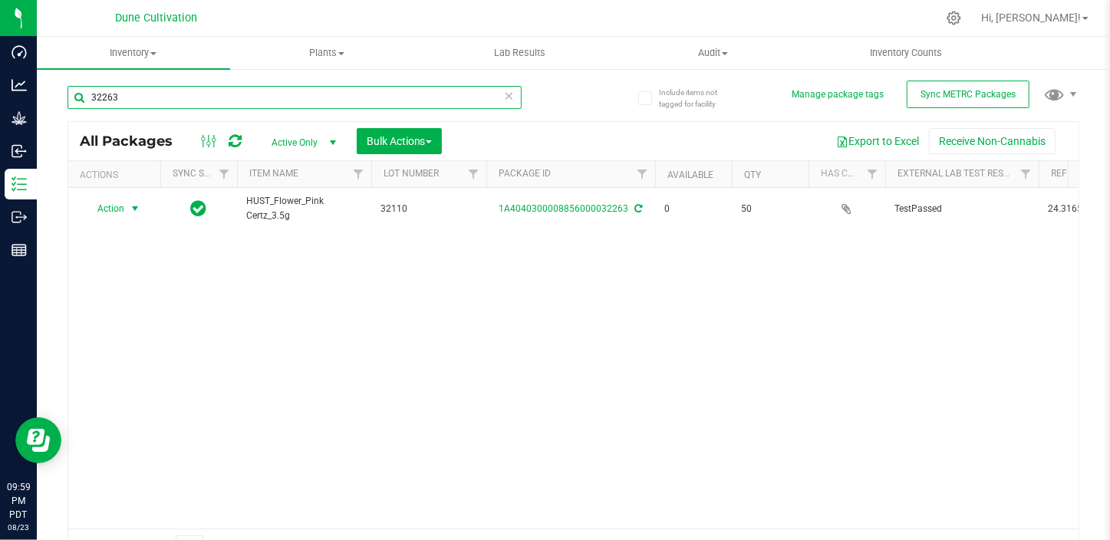
click at [193, 89] on input "32263" at bounding box center [295, 97] width 454 height 23
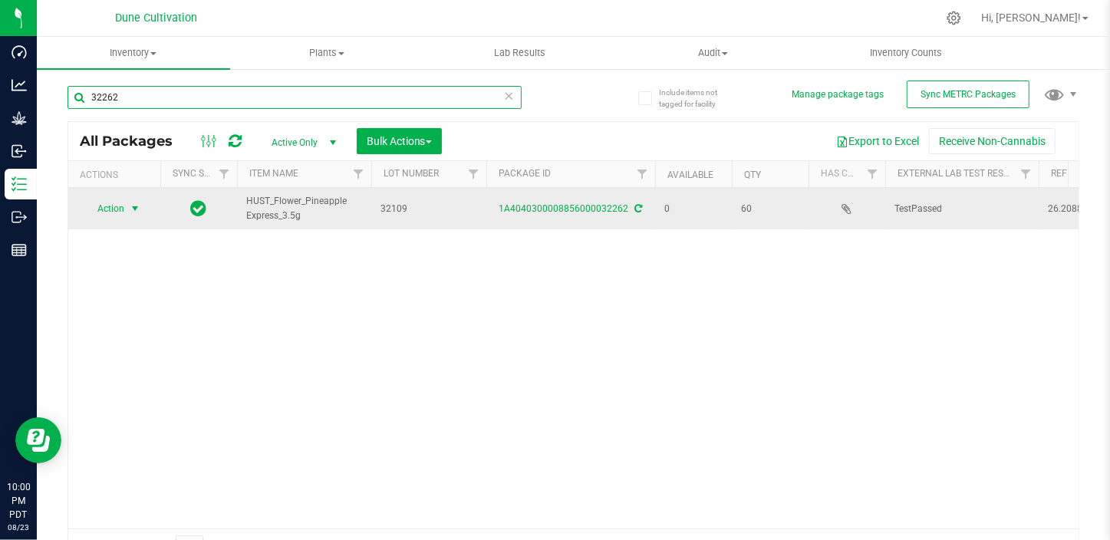
type input "32262"
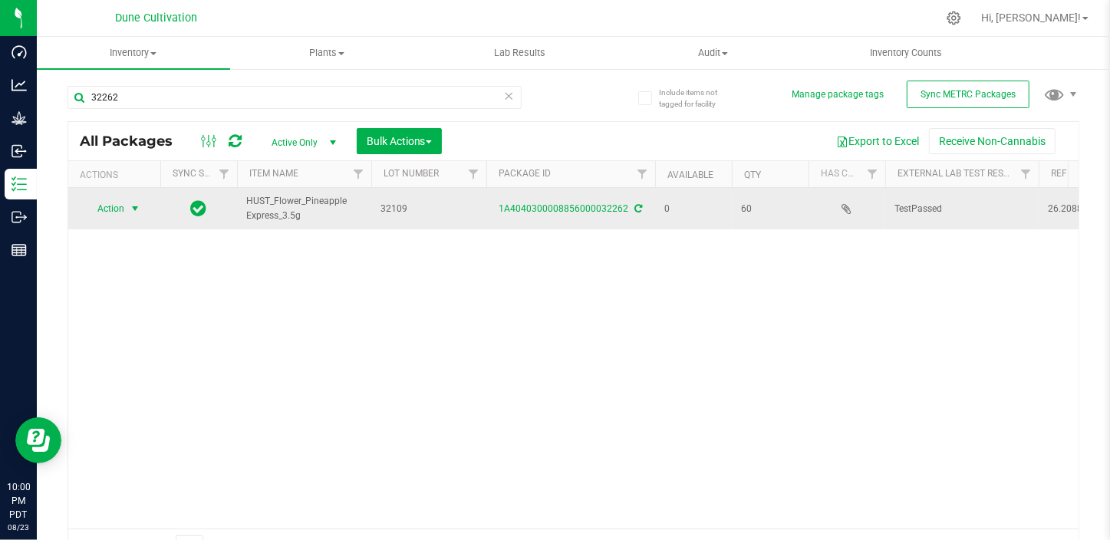
click at [130, 206] on span "select" at bounding box center [135, 209] width 12 height 12
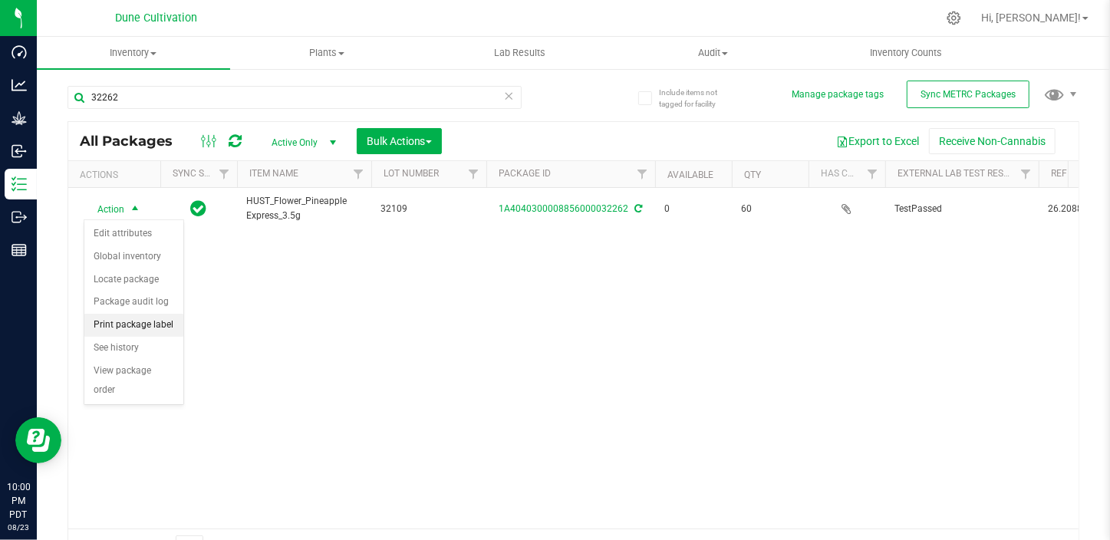
click at [164, 327] on li "Print package label" at bounding box center [133, 325] width 99 height 23
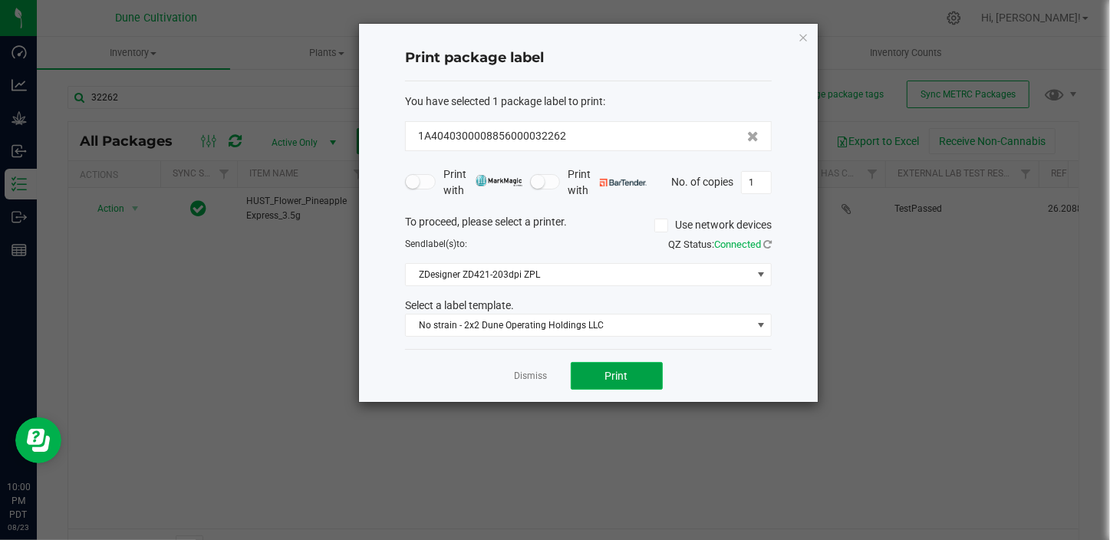
click at [603, 370] on button "Print" at bounding box center [617, 376] width 92 height 28
click at [610, 372] on span "Print" at bounding box center [616, 376] width 23 height 12
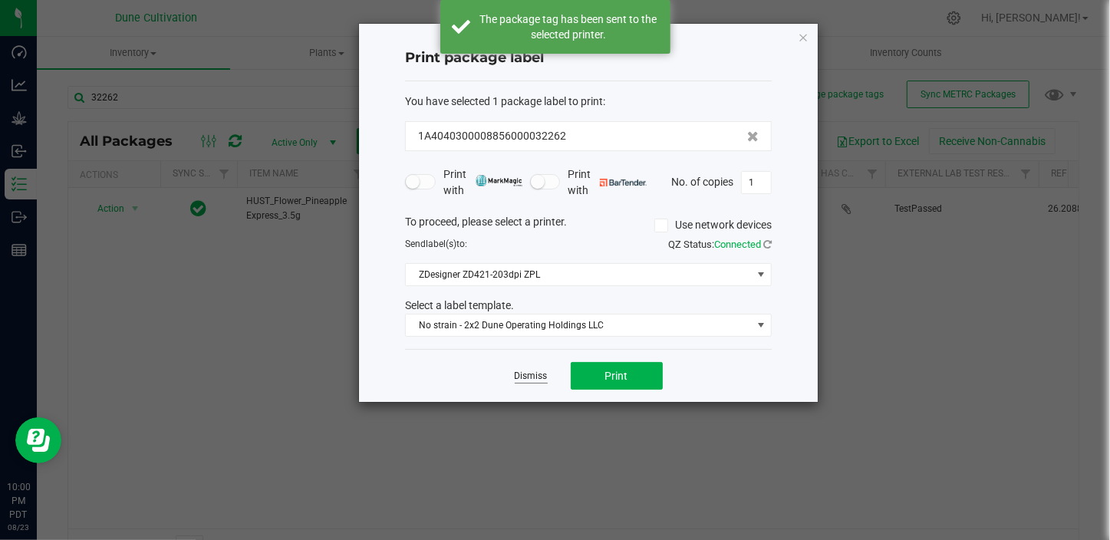
click at [530, 375] on link "Dismiss" at bounding box center [531, 376] width 33 height 13
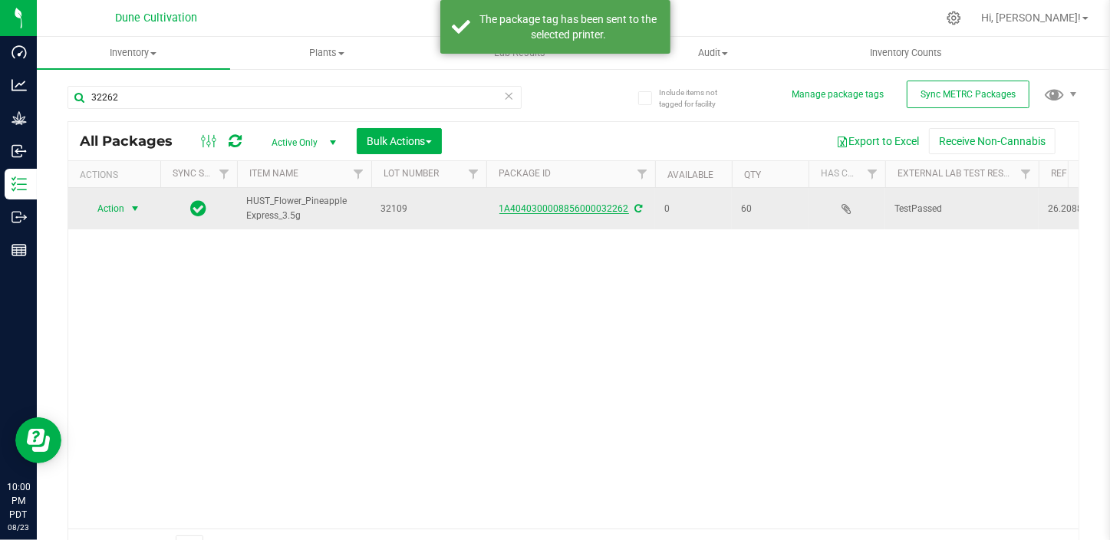
click at [569, 209] on link "1A4040300008856000032262" at bounding box center [565, 208] width 130 height 11
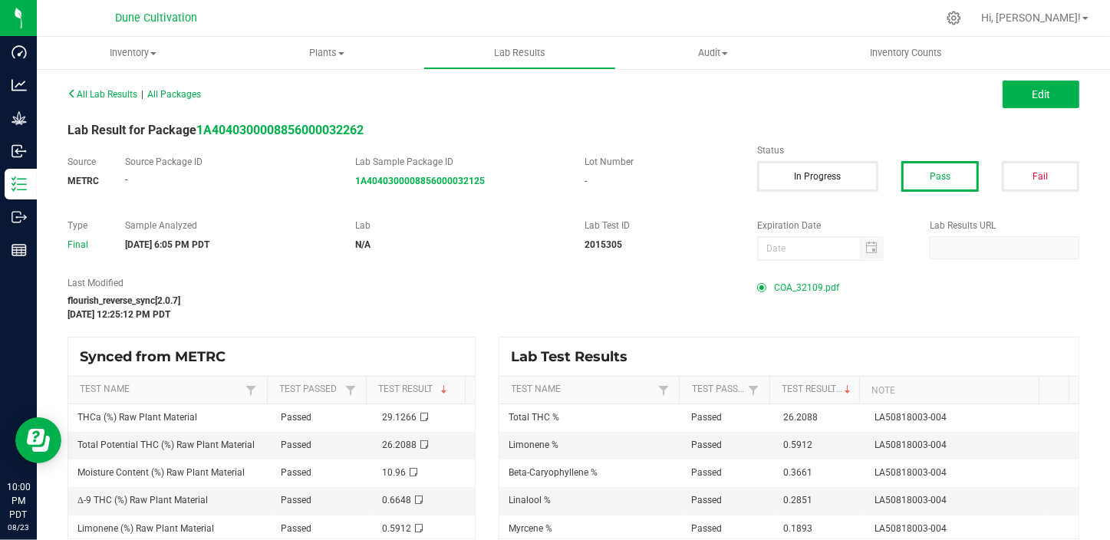
click at [799, 280] on span "COA_32109.pdf" at bounding box center [806, 287] width 65 height 23
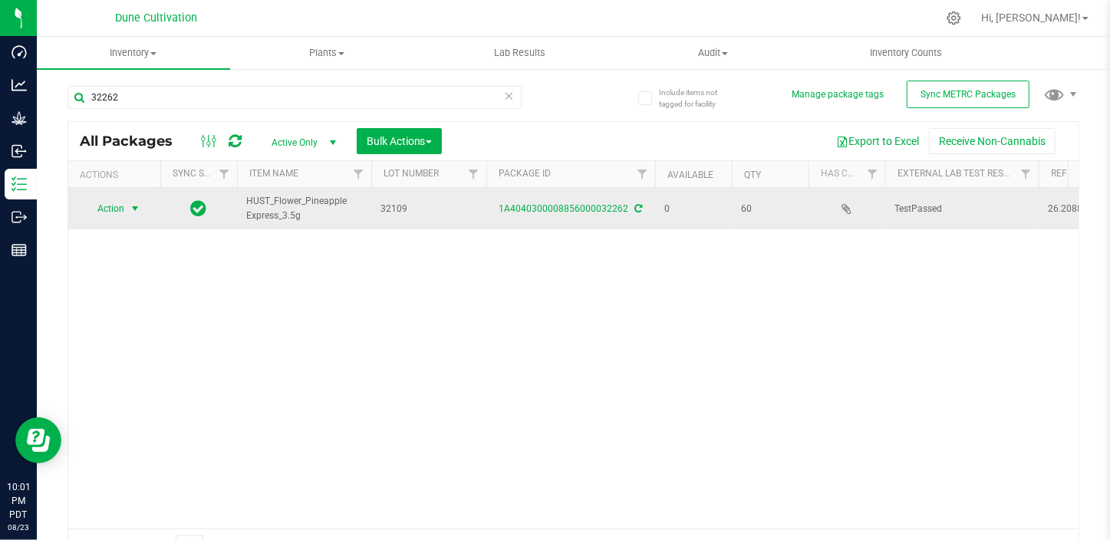
click at [113, 205] on span "Action" at bounding box center [104, 208] width 41 height 21
click at [134, 213] on span "select" at bounding box center [135, 209] width 12 height 12
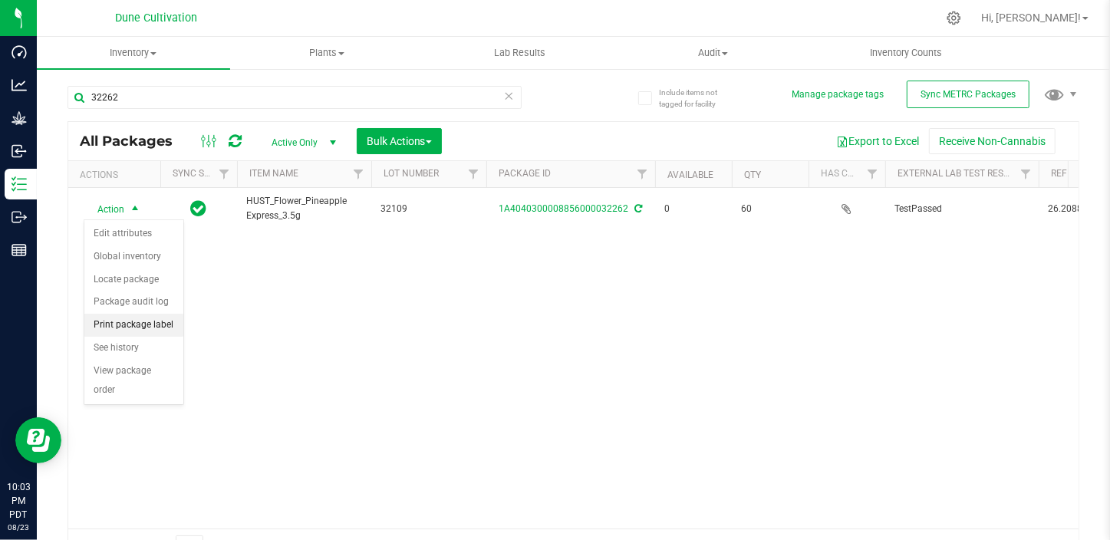
click at [148, 325] on li "Print package label" at bounding box center [133, 325] width 99 height 23
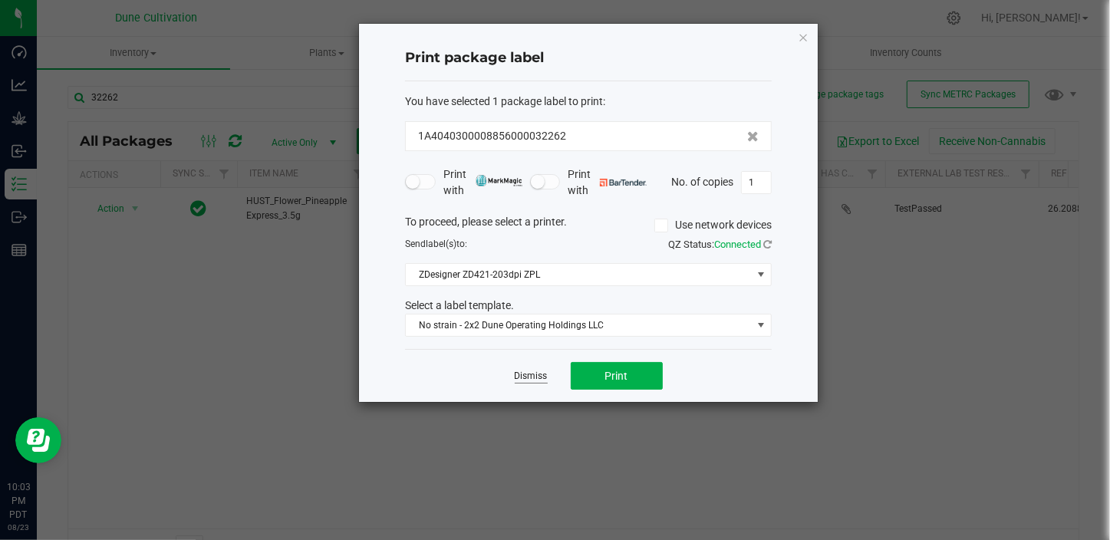
click at [522, 380] on link "Dismiss" at bounding box center [531, 376] width 33 height 13
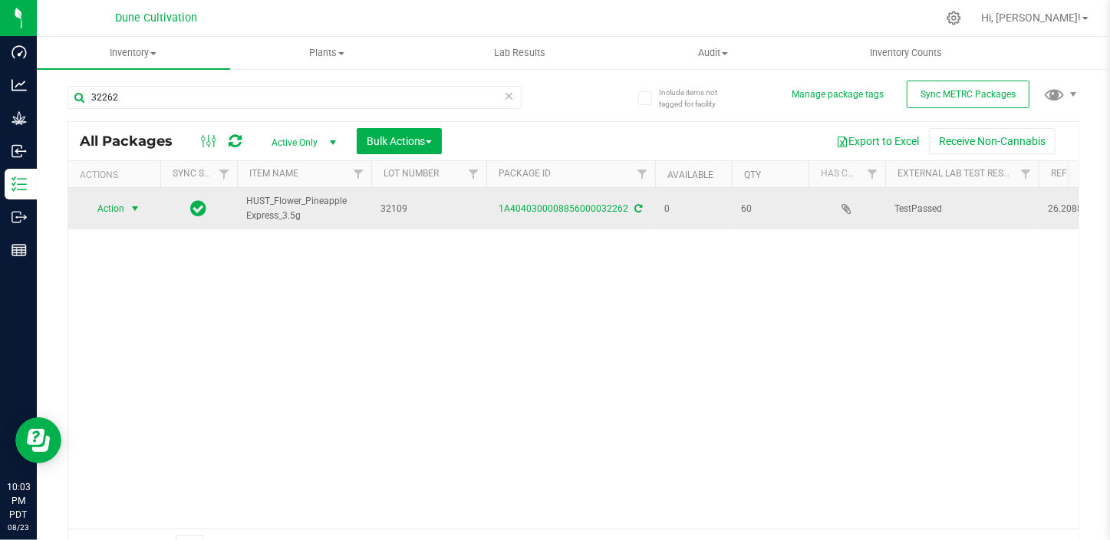
click at [127, 207] on span "select" at bounding box center [135, 208] width 19 height 21
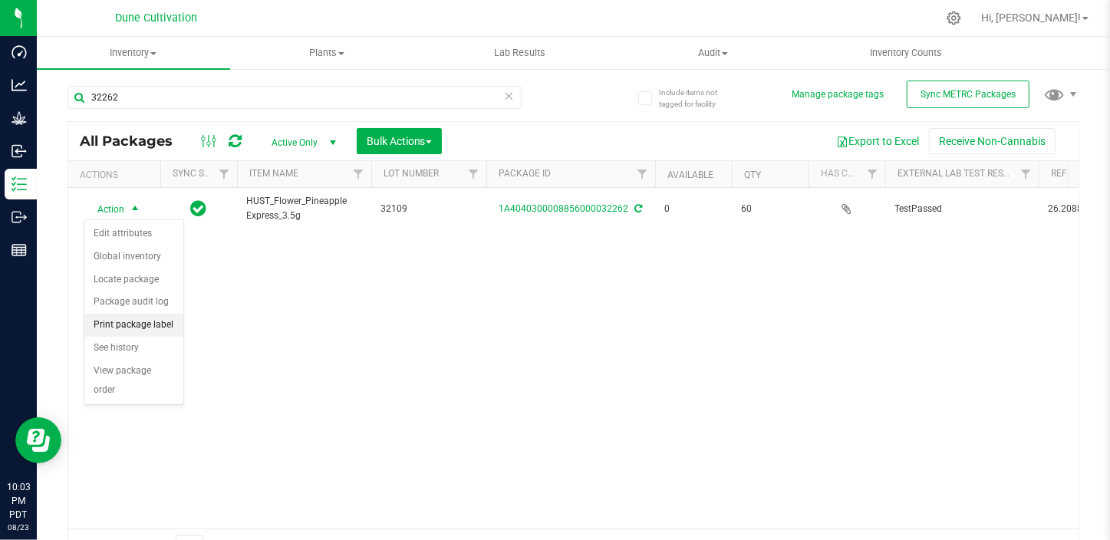
click at [163, 325] on li "Print package label" at bounding box center [133, 325] width 99 height 23
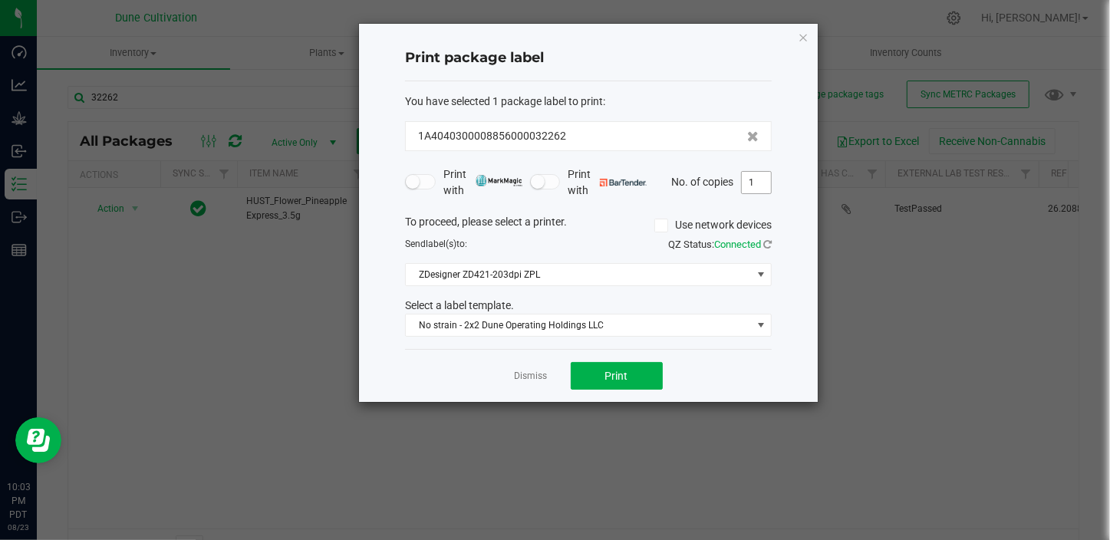
click at [764, 186] on input "1" at bounding box center [756, 182] width 29 height 21
type input "61"
click at [624, 376] on span "Print" at bounding box center [616, 376] width 23 height 12
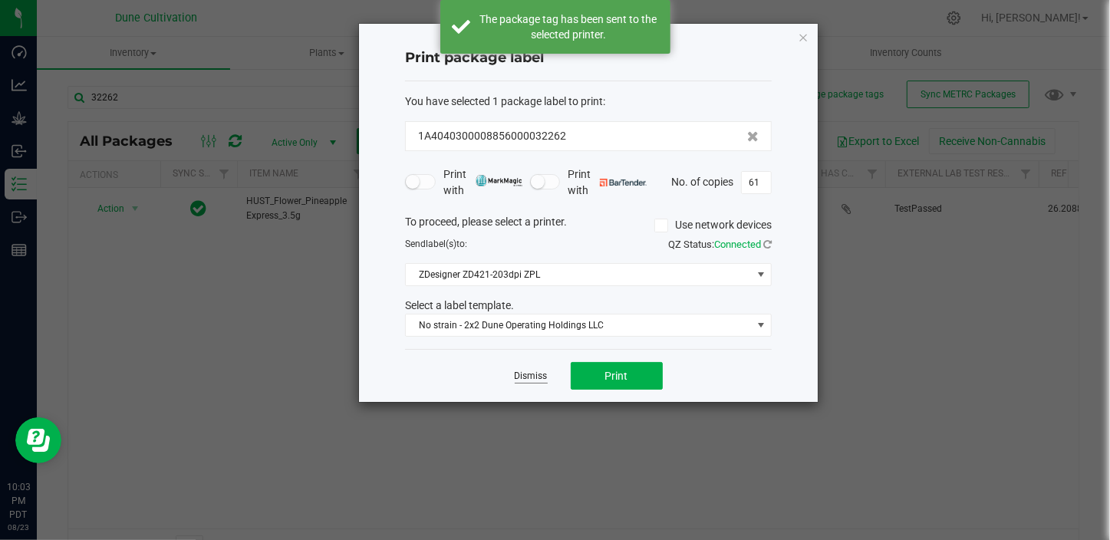
click at [516, 375] on link "Dismiss" at bounding box center [531, 376] width 33 height 13
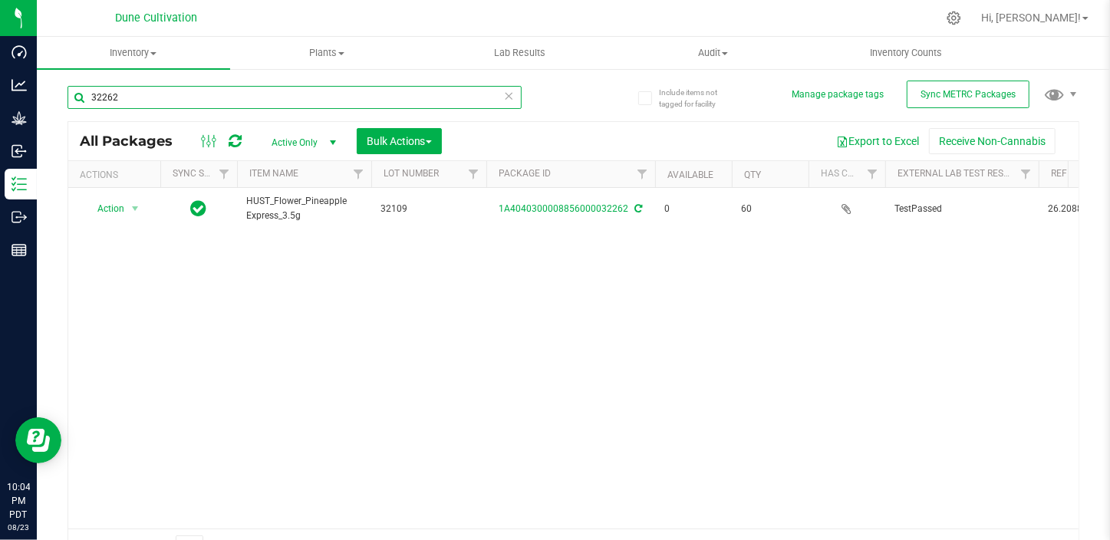
click at [129, 101] on input "32262" at bounding box center [295, 97] width 454 height 23
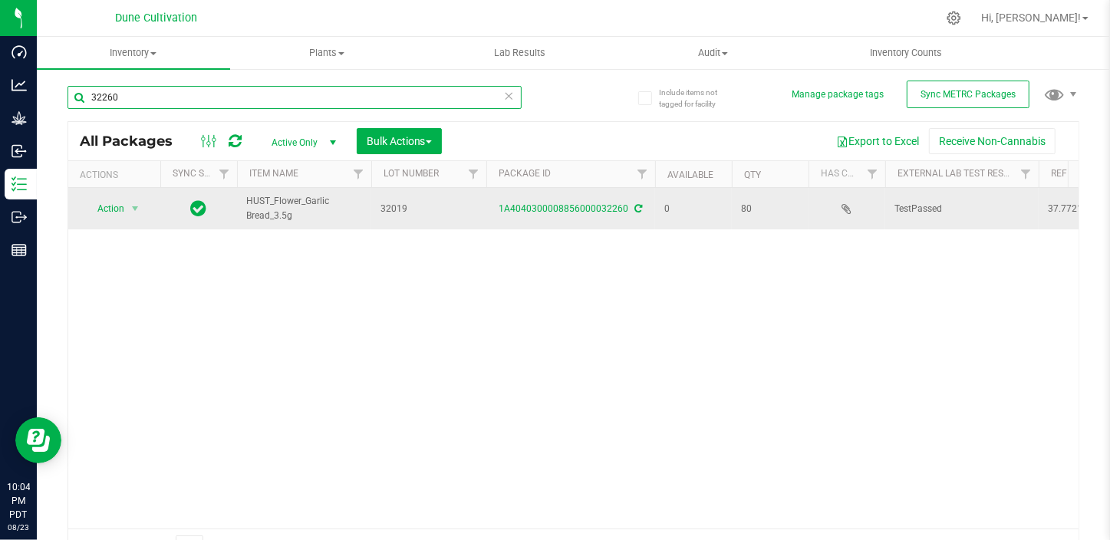
type input "32260"
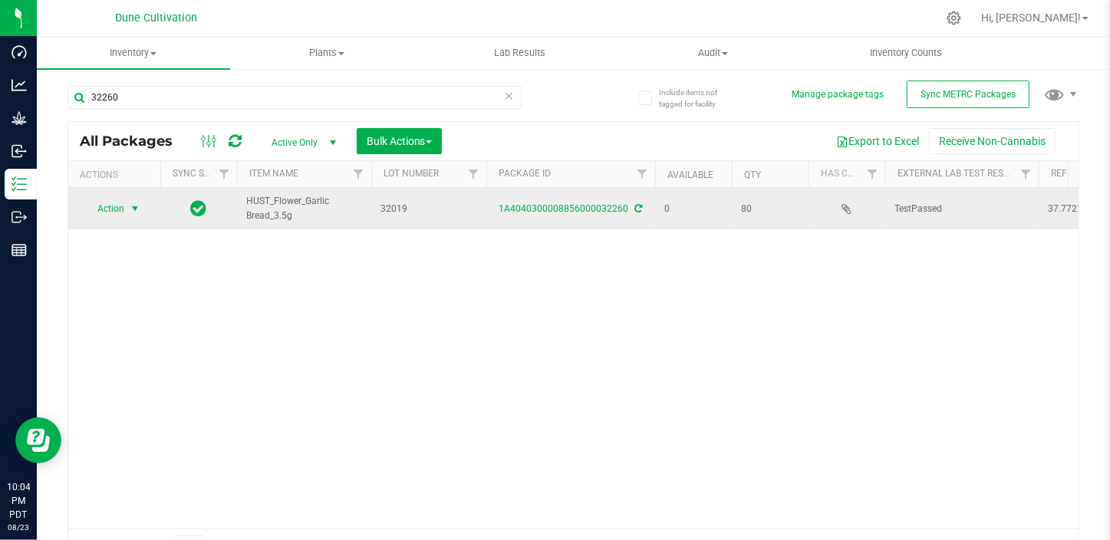
click at [124, 213] on span "Action" at bounding box center [104, 208] width 41 height 21
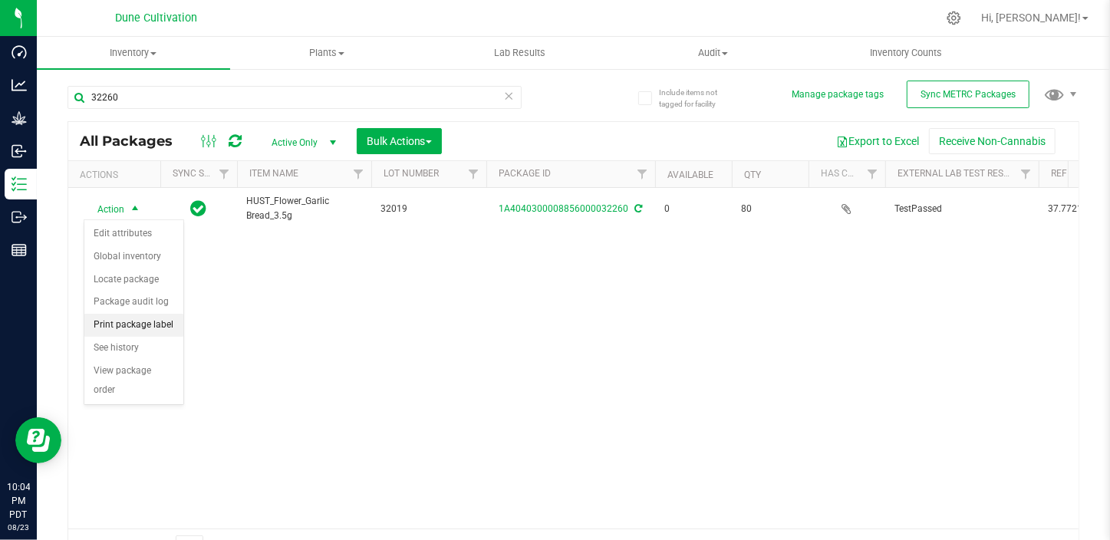
click at [159, 322] on li "Print package label" at bounding box center [133, 325] width 99 height 23
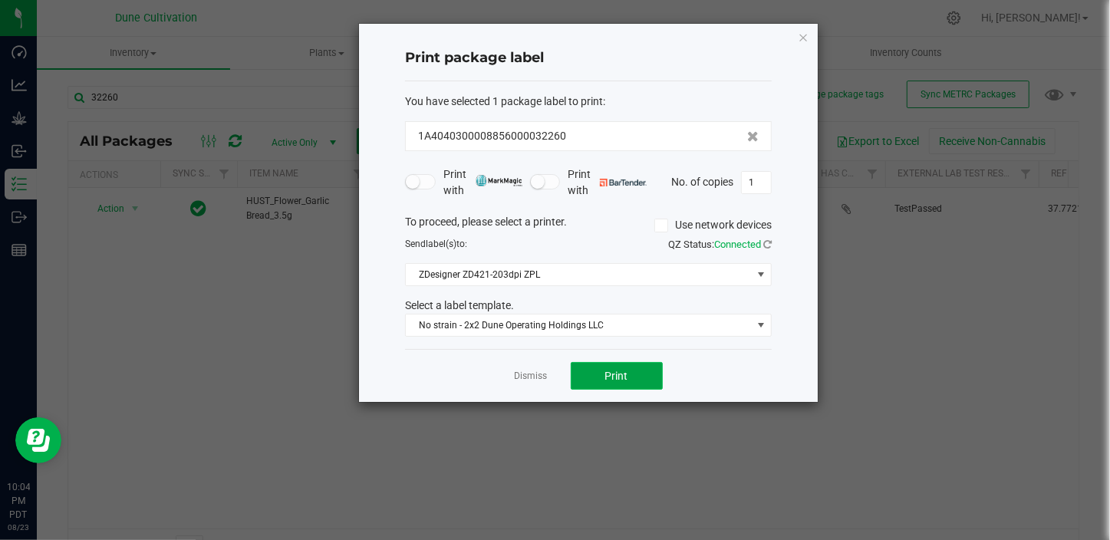
click at [603, 379] on button "Print" at bounding box center [617, 376] width 92 height 28
click at [536, 374] on link "Dismiss" at bounding box center [531, 376] width 33 height 13
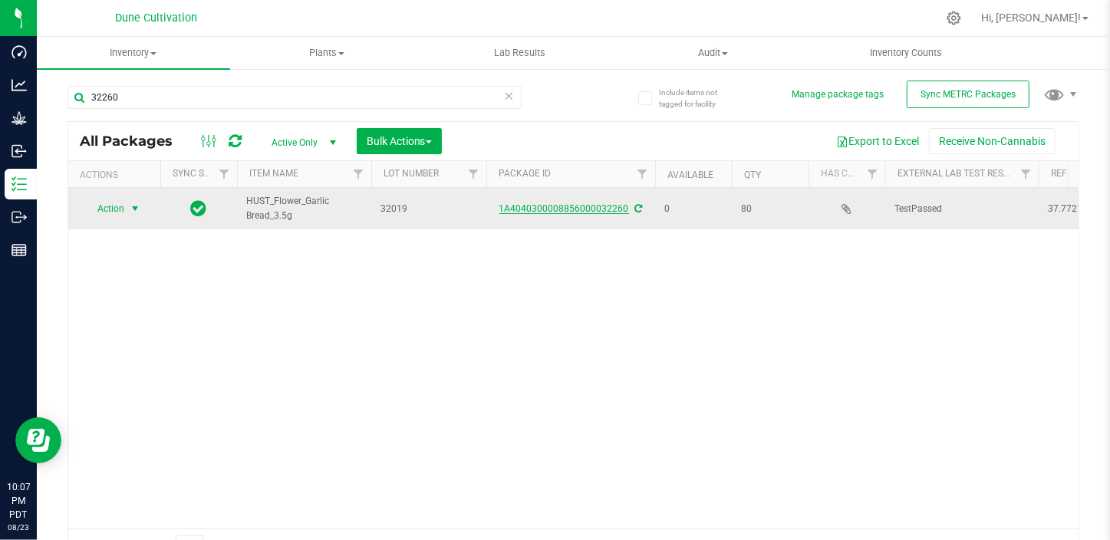
click at [537, 208] on link "1A4040300008856000032260" at bounding box center [565, 208] width 130 height 11
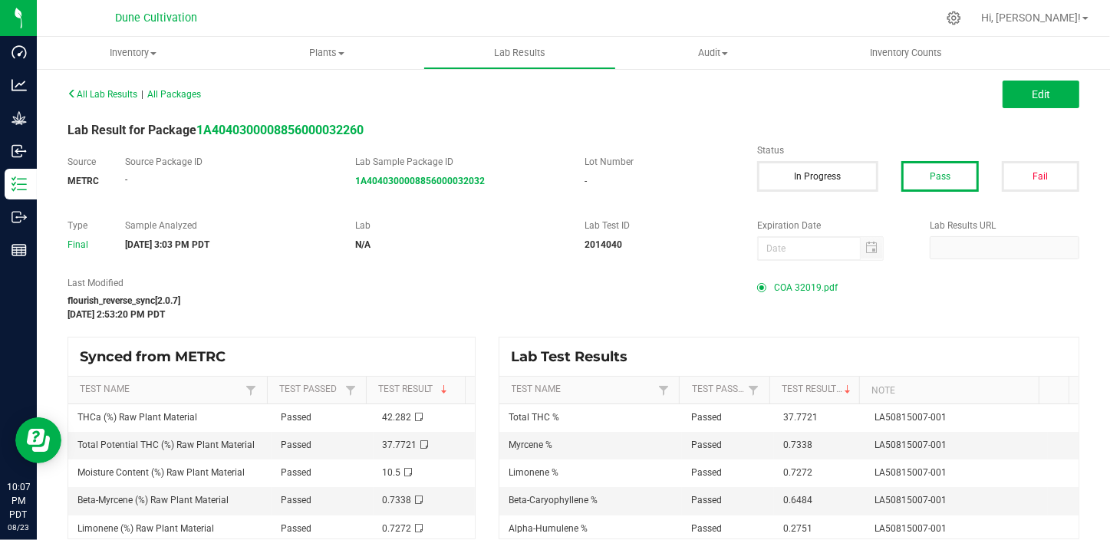
click at [795, 285] on span "COA 32019.pdf" at bounding box center [806, 287] width 64 height 23
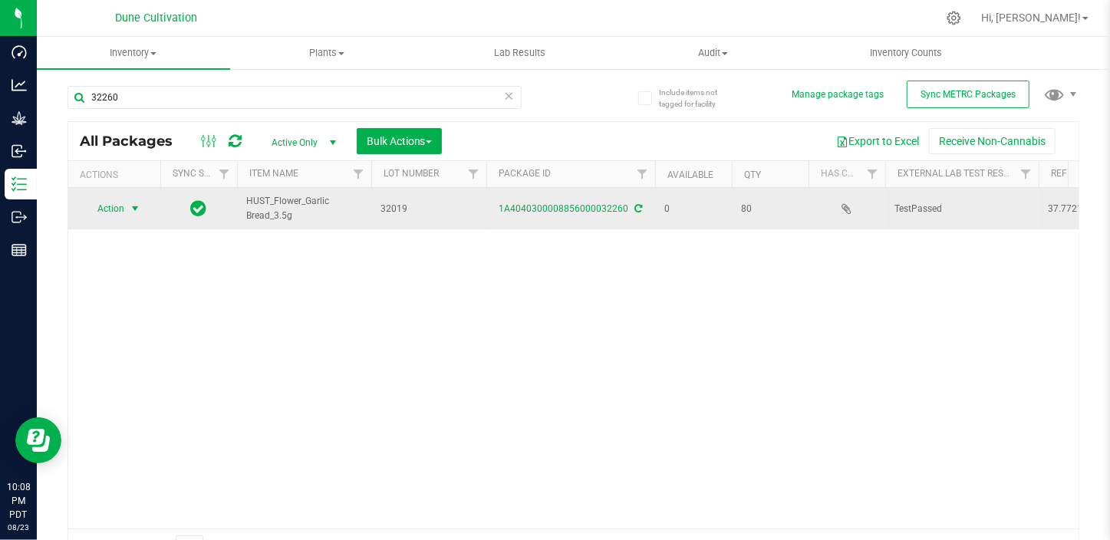
click at [114, 205] on span "Action" at bounding box center [104, 208] width 41 height 21
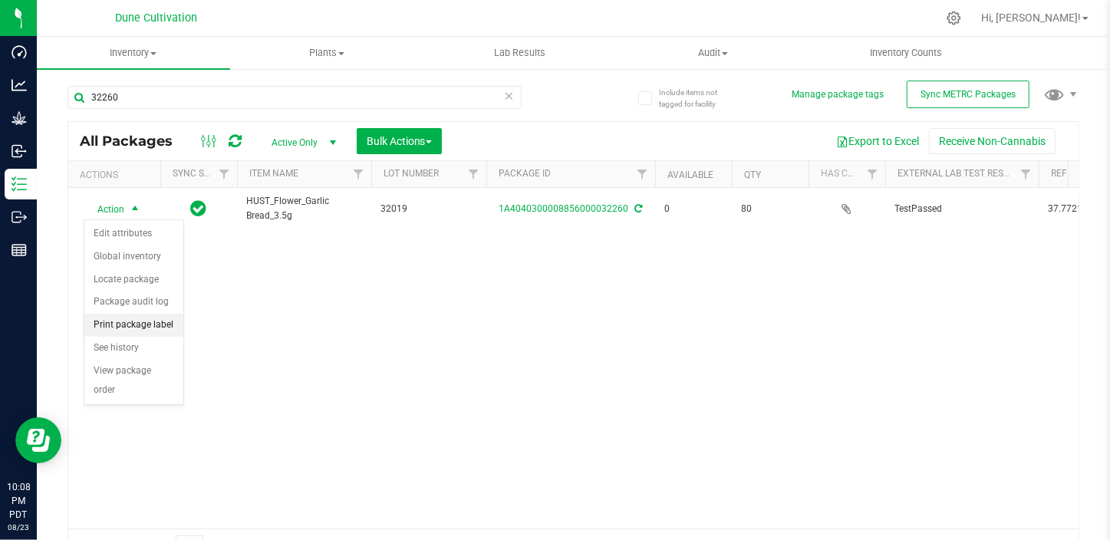
click at [160, 329] on li "Print package label" at bounding box center [133, 325] width 99 height 23
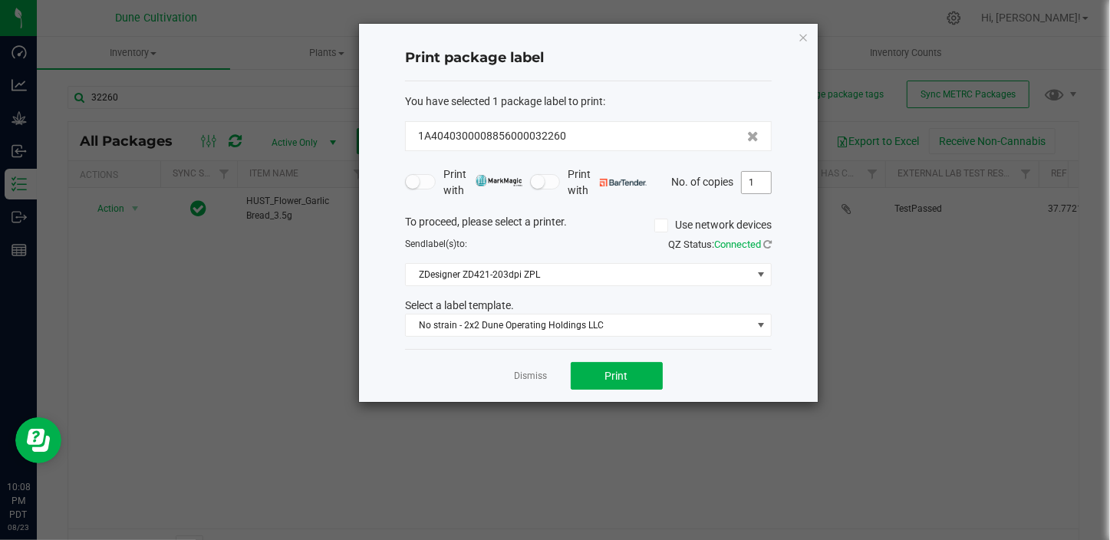
click at [762, 182] on input "1" at bounding box center [756, 182] width 29 height 21
type input "81"
click at [630, 377] on button "Print" at bounding box center [617, 376] width 92 height 28
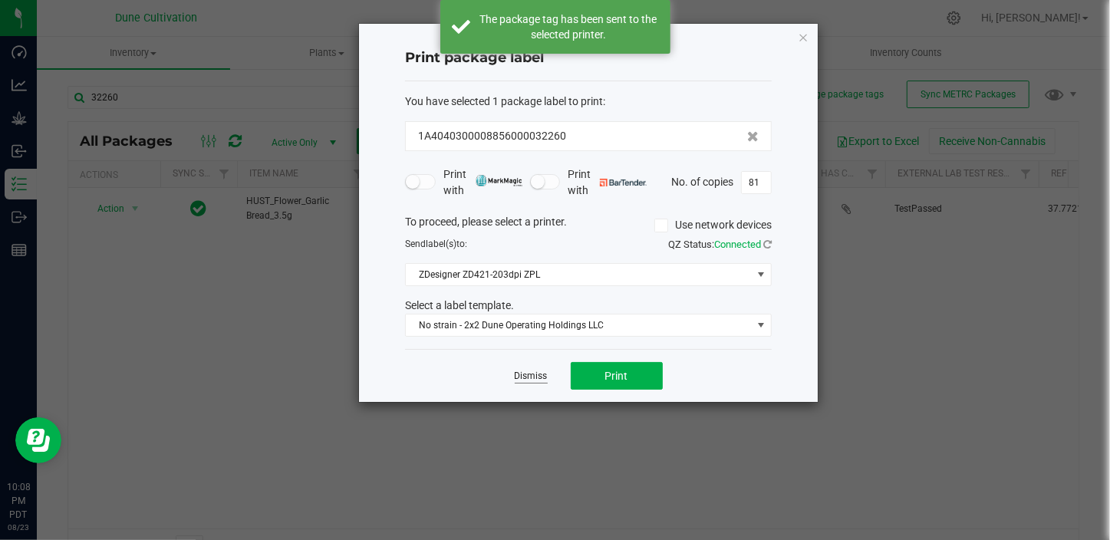
click at [515, 381] on link "Dismiss" at bounding box center [531, 376] width 33 height 13
